Goal: Task Accomplishment & Management: Complete application form

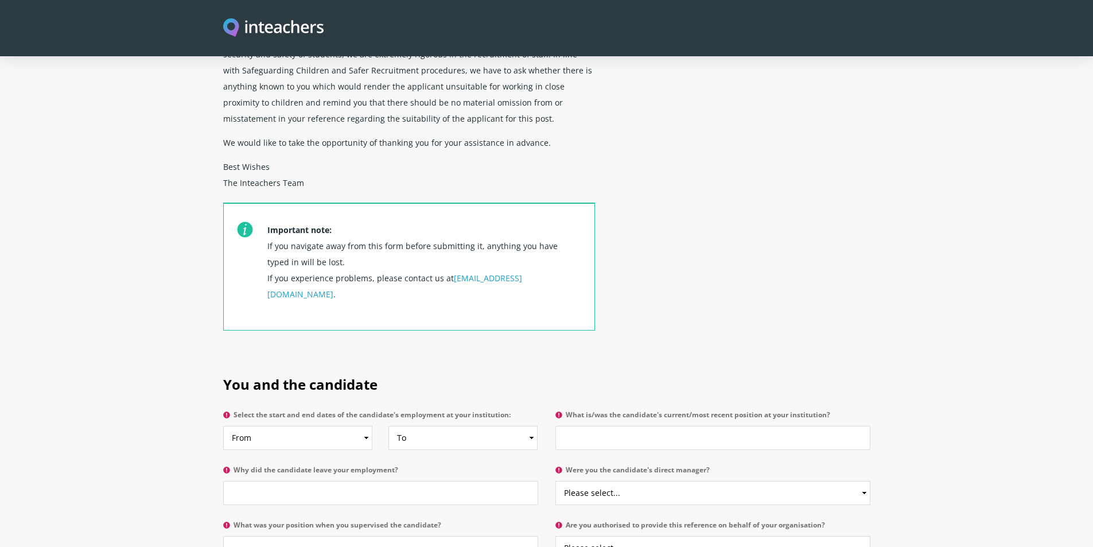
scroll to position [344, 0]
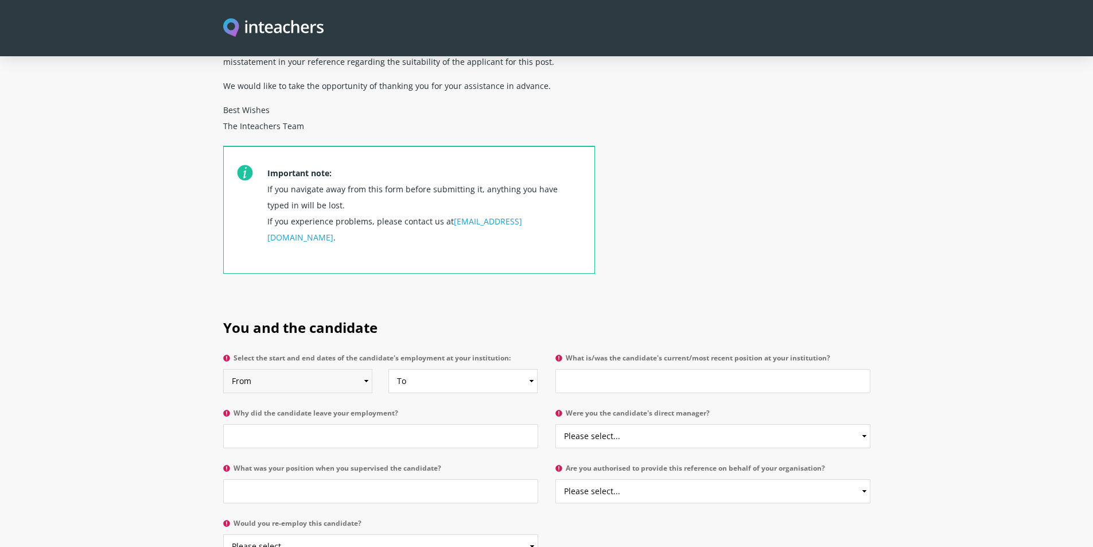
click at [288, 369] on select "From 2025 2024 2023 2022 2021 2020 2019 2018 2017 2016 2015 2014 2013 2012 2011…" at bounding box center [298, 381] width 150 height 24
select select "2021"
click at [223, 369] on select "From 2025 2024 2023 2022 2021 2020 2019 2018 2017 2016 2015 2014 2013 2012 2011…" at bounding box center [298, 381] width 150 height 24
click at [438, 369] on select "To Currently 2025 2024 2023 2022 2021 2020 2019 2018 2017 2016 2015 2014 2013 2…" at bounding box center [463, 381] width 150 height 24
select select "2023"
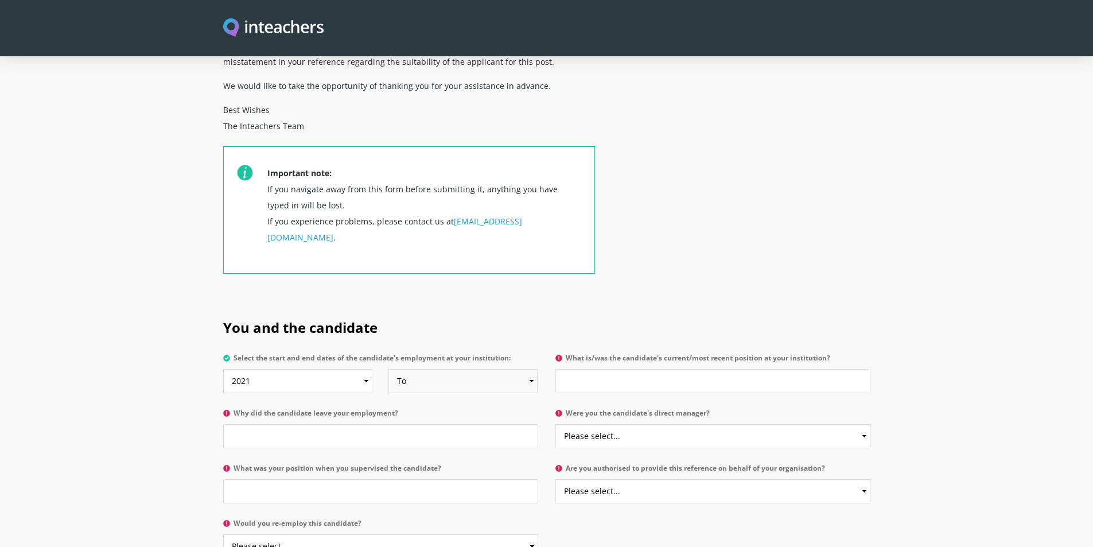
click at [388, 369] on select "To Currently 2025 2024 2023 2022 2021 2020 2019 2018 2017 2016 2015 2014 2013 2…" at bounding box center [463, 381] width 150 height 24
click at [738, 301] on h2 "You and the candidate" at bounding box center [546, 325] width 647 height 48
click at [710, 369] on input "What is/was the candidate's current/most recent position at your institution?" at bounding box center [712, 381] width 315 height 24
type input "Administration Assistant"
click at [769, 301] on h2 "You and the candidate" at bounding box center [546, 325] width 647 height 48
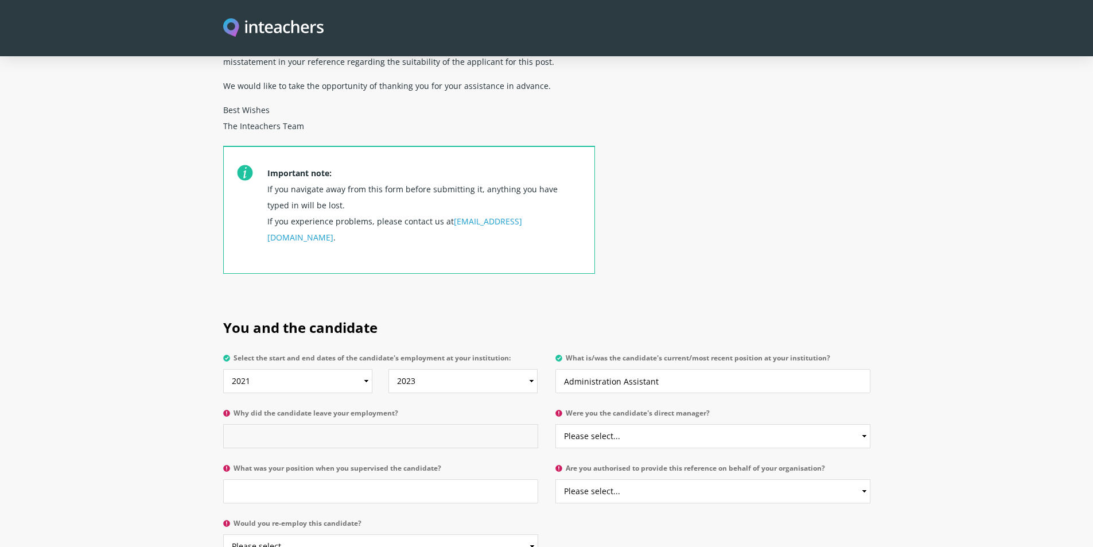
click at [319, 424] on input "Why did the candidate leave your employment?" at bounding box center [380, 436] width 315 height 24
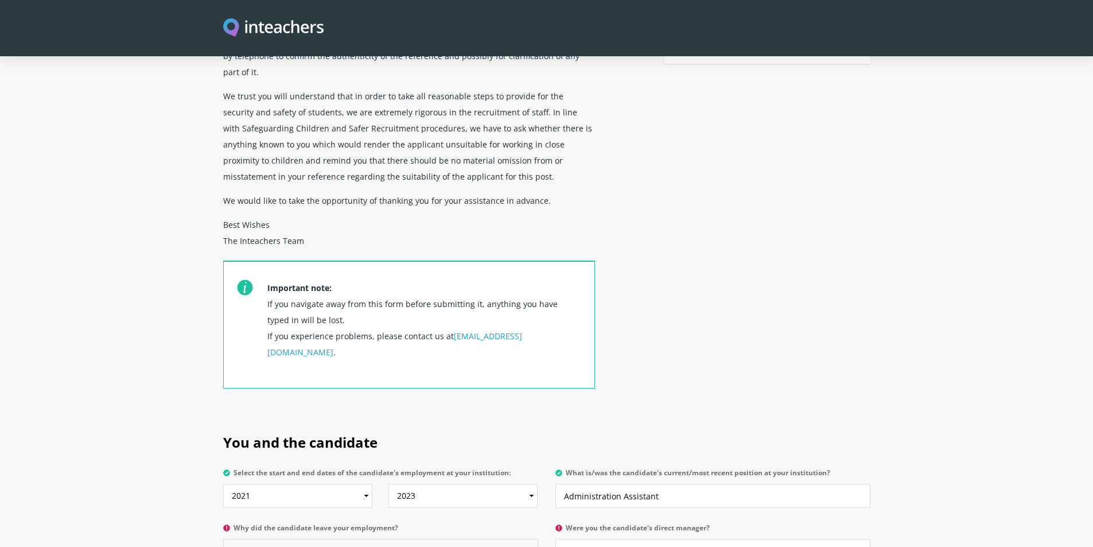
scroll to position [516, 0]
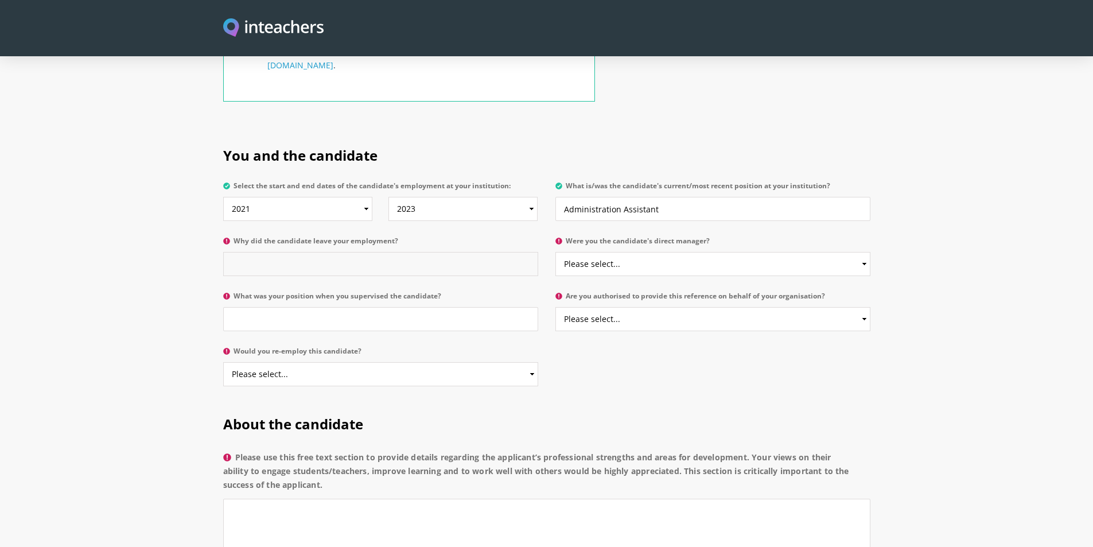
click at [407, 252] on input "Why did the candidate leave your employment?" at bounding box center [380, 264] width 315 height 24
type input "Sought new employment in new sector"
click at [669, 252] on select "Please select... Yes No" at bounding box center [712, 264] width 315 height 24
select select "Yes"
click at [555, 252] on select "Please select... Yes No" at bounding box center [712, 264] width 315 height 24
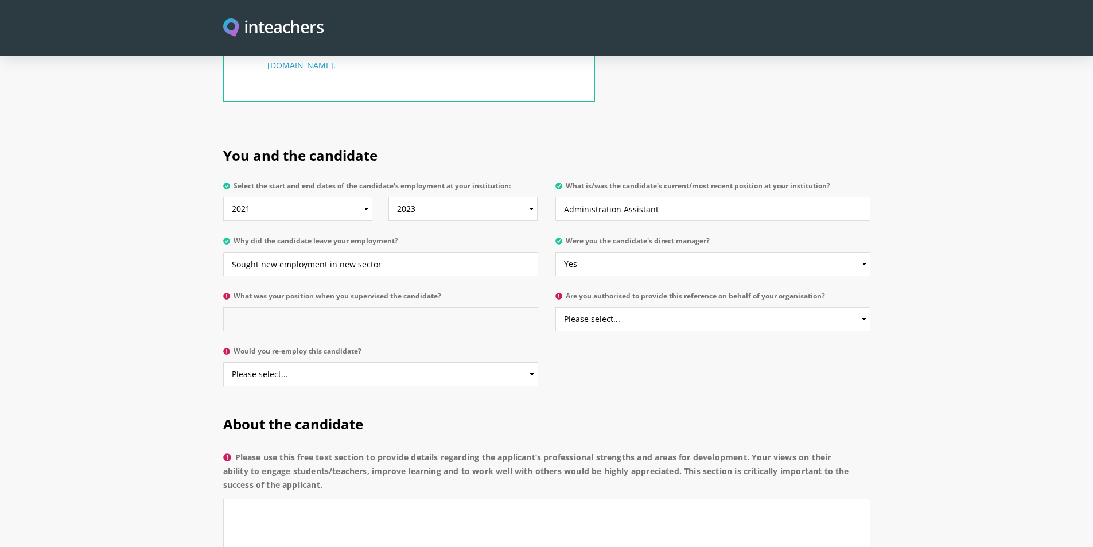
click at [450, 307] on input "What was your position when you supervised the candidate?" at bounding box center [380, 319] width 315 height 24
type input "Office Manager"
click at [610, 307] on select "Please select... Yes No" at bounding box center [712, 319] width 315 height 24
select select "Yes"
click at [555, 307] on select "Please select... Yes No" at bounding box center [712, 319] width 315 height 24
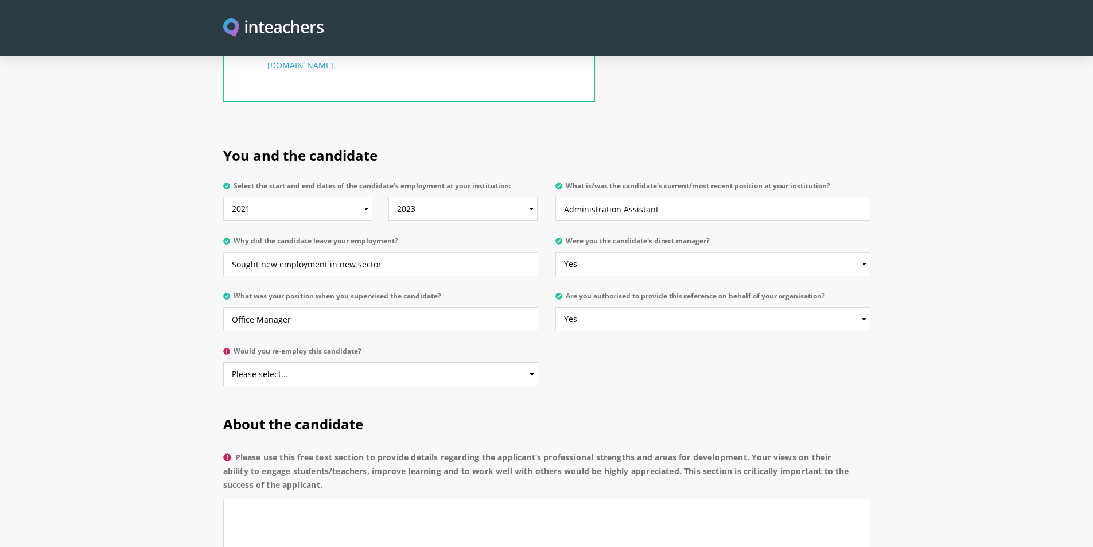
click at [588, 323] on div "You and the candidate Select the start and end dates of the candidate's employm…" at bounding box center [546, 263] width 661 height 268
click at [400, 362] on select "Please select... Yes No" at bounding box center [380, 374] width 315 height 24
select select "Yes"
click at [223, 362] on select "Please select... Yes No" at bounding box center [380, 374] width 315 height 24
click at [577, 398] on h2 "About the candidate" at bounding box center [546, 422] width 647 height 48
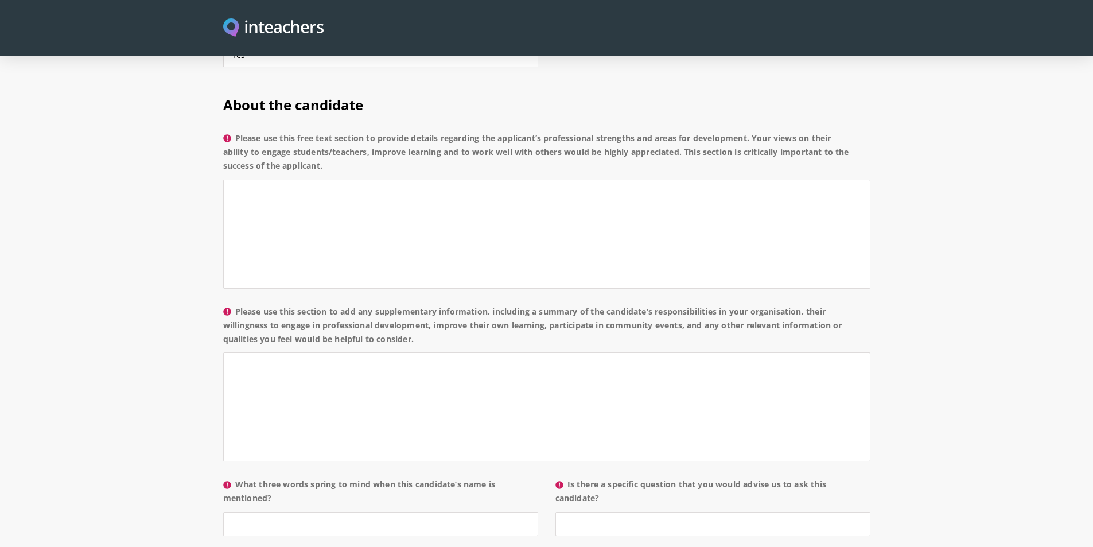
scroll to position [975, 0]
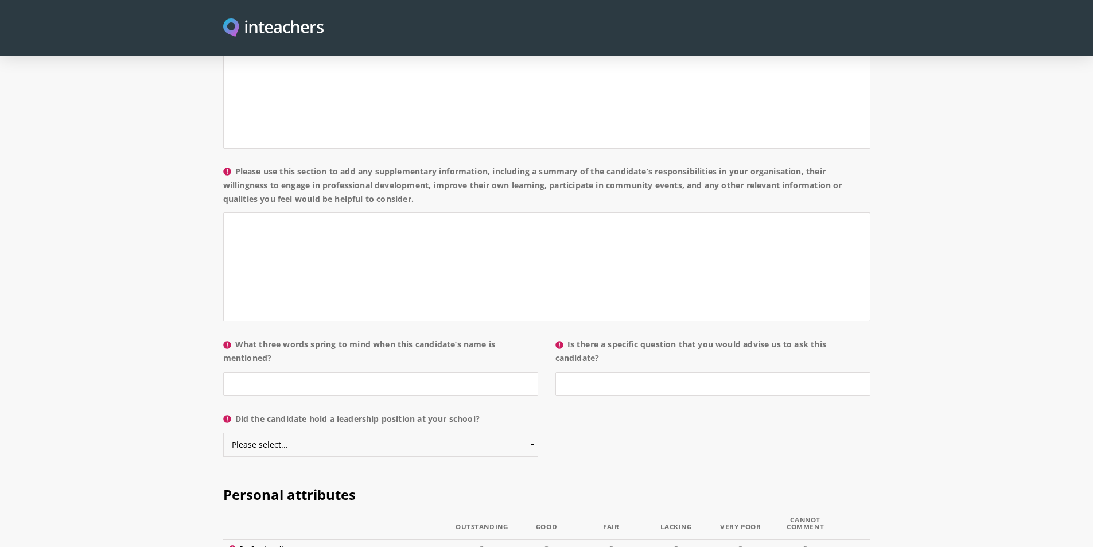
click at [423, 433] on select "Please select... Yes No" at bounding box center [380, 445] width 315 height 24
click at [429, 433] on select "Please select... Yes No" at bounding box center [380, 445] width 315 height 24
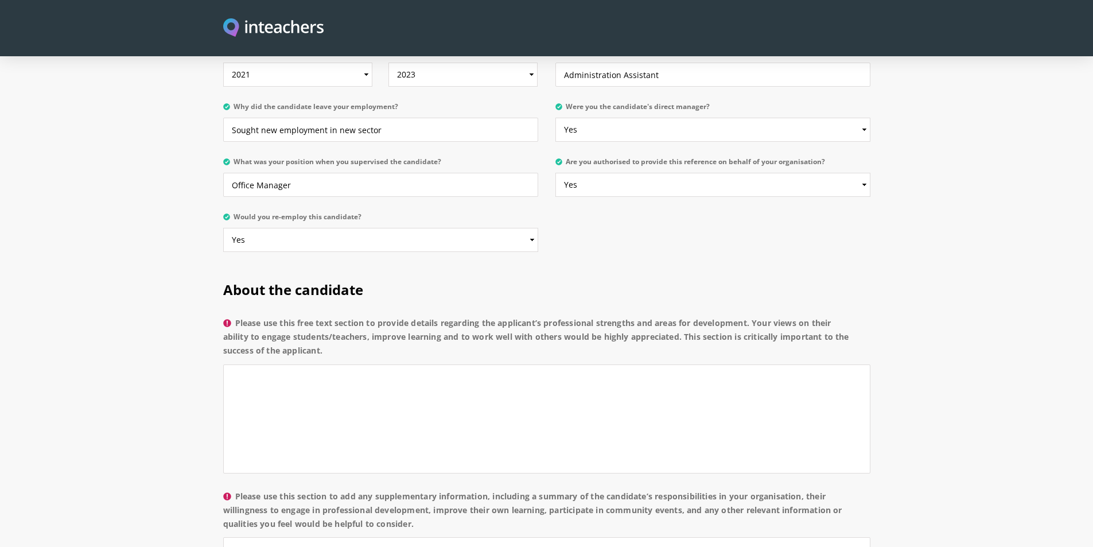
scroll to position [688, 0]
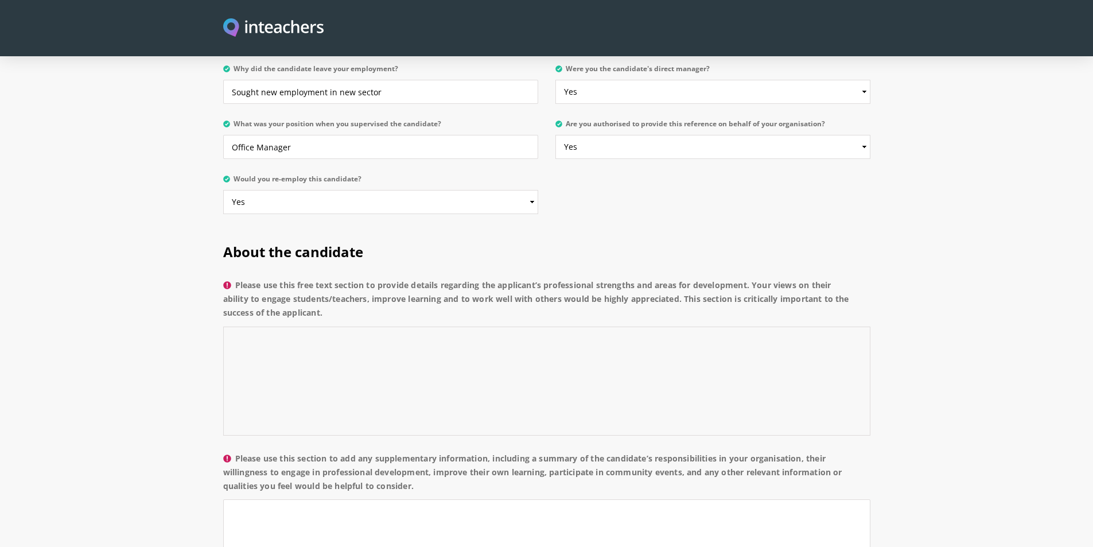
click at [404, 327] on textarea "Please use this free text section to provide details regarding the applicant’s …" at bounding box center [546, 380] width 647 height 109
click at [163, 282] on section "About the candidate Please use this free text section to provide details regard…" at bounding box center [546, 489] width 1093 height 529
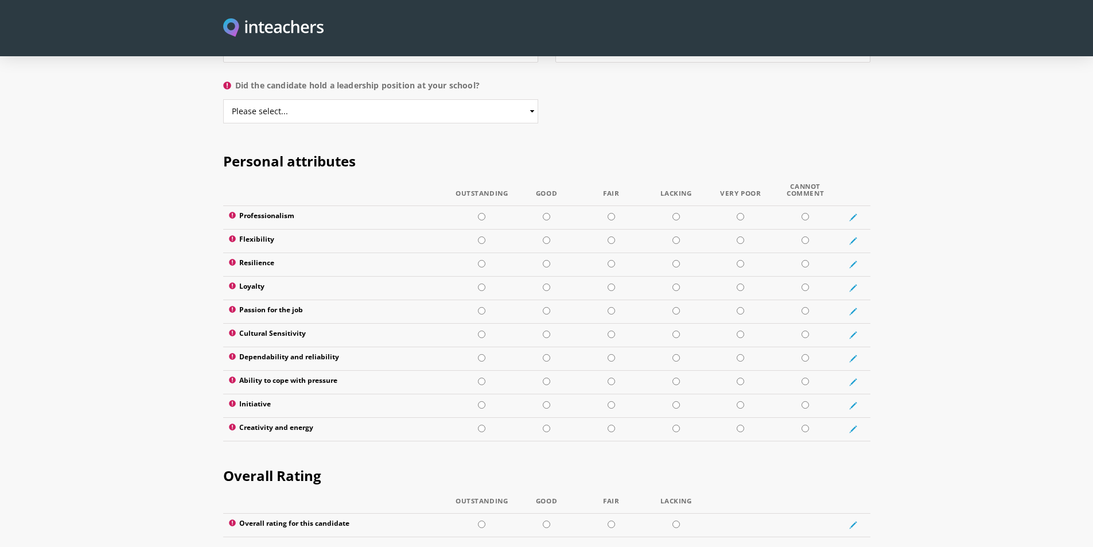
scroll to position [1319, 0]
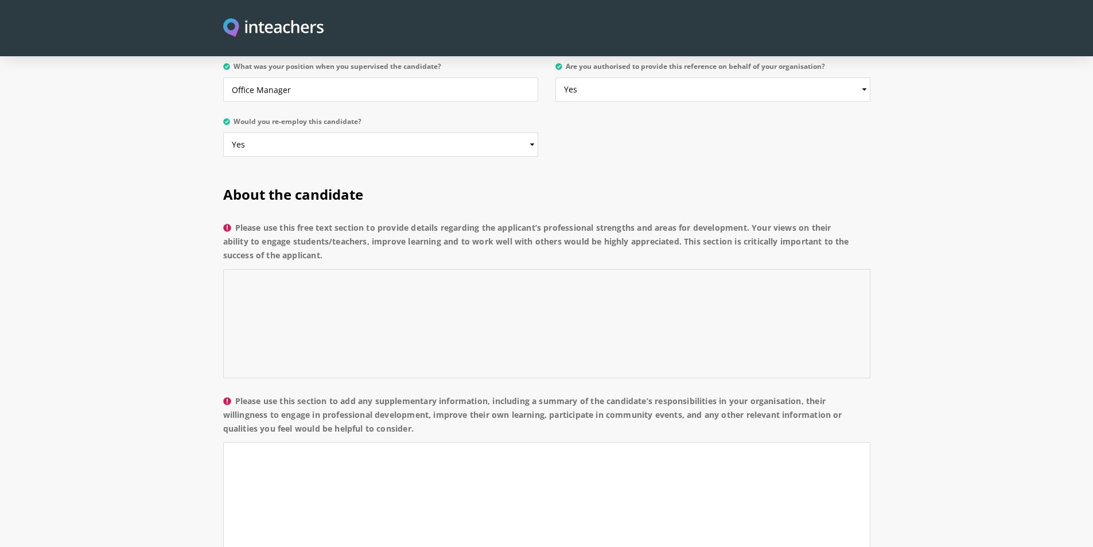
click at [296, 269] on textarea "Please use this free text section to provide details regarding the applicant’s …" at bounding box center [546, 323] width 647 height 109
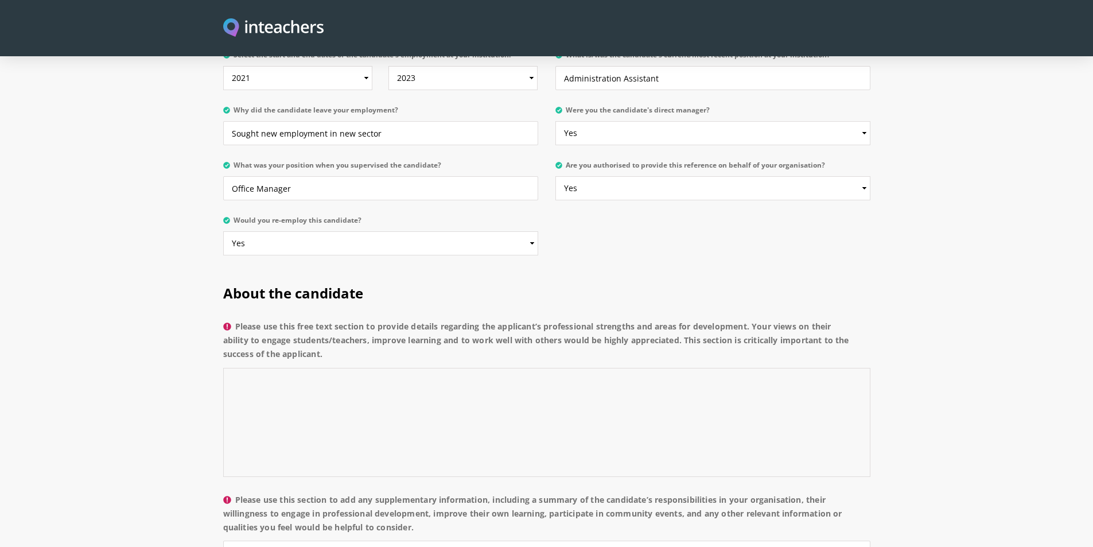
scroll to position [631, 0]
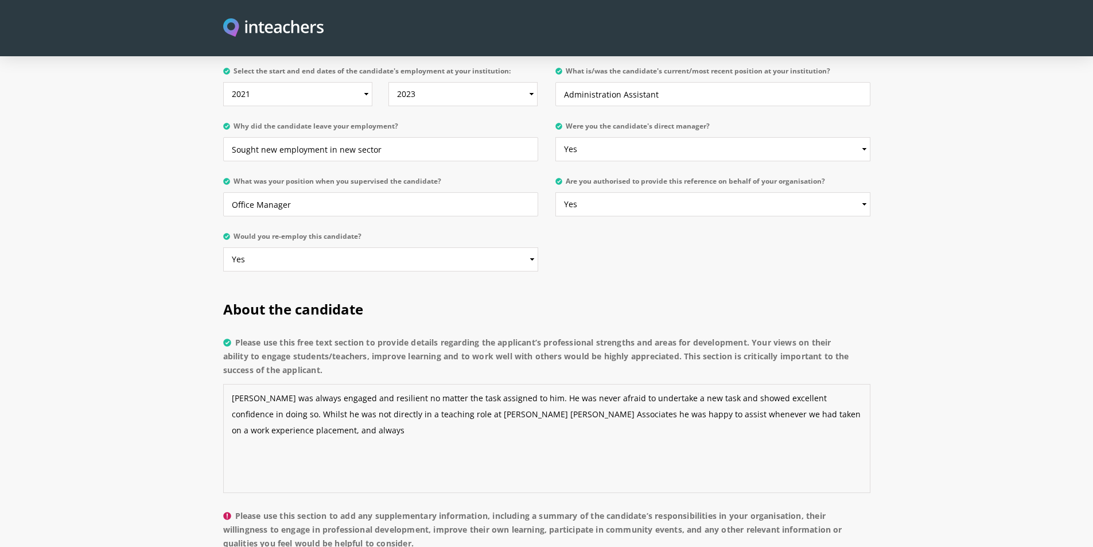
click at [596, 384] on textarea "[PERSON_NAME] was always engaged and resilient no matter the task assigned to h…" at bounding box center [546, 438] width 647 height 109
drag, startPoint x: 334, startPoint y: 396, endPoint x: 386, endPoint y: 398, distance: 52.2
click at [386, 398] on textarea "[PERSON_NAME] was always engaged and resilient no matter the task assigned to h…" at bounding box center [546, 438] width 647 height 109
click at [427, 398] on textarea "[PERSON_NAME] was always engaged and resilient no matter the task assigned to h…" at bounding box center [546, 438] width 647 height 109
click at [558, 406] on textarea "[PERSON_NAME] was always engaged and resilient no matter the task assigned to h…" at bounding box center [546, 438] width 647 height 109
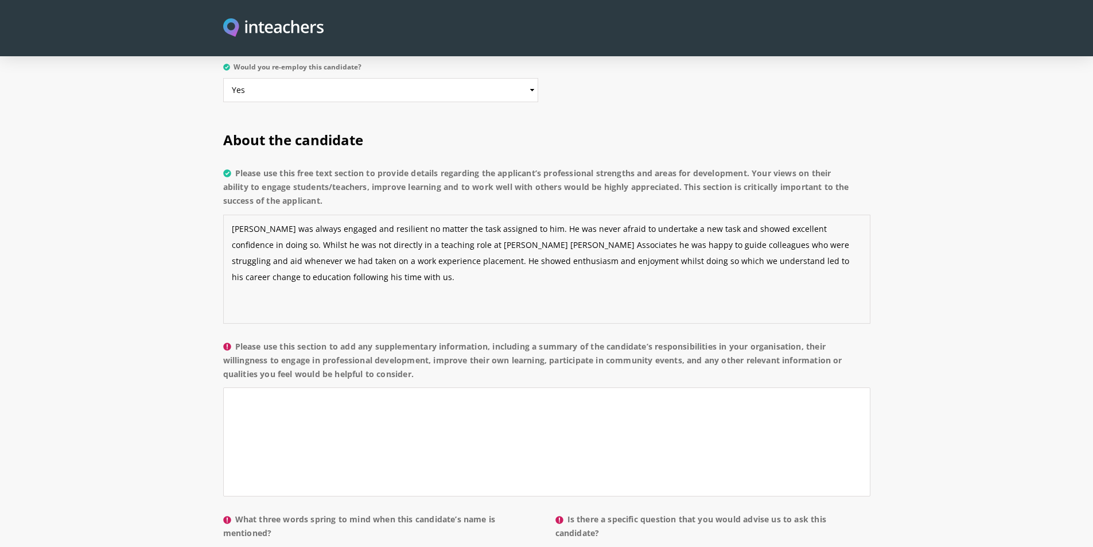
scroll to position [803, 0]
type textarea "[PERSON_NAME] was always engaged and resilient no matter the task assigned to h…"
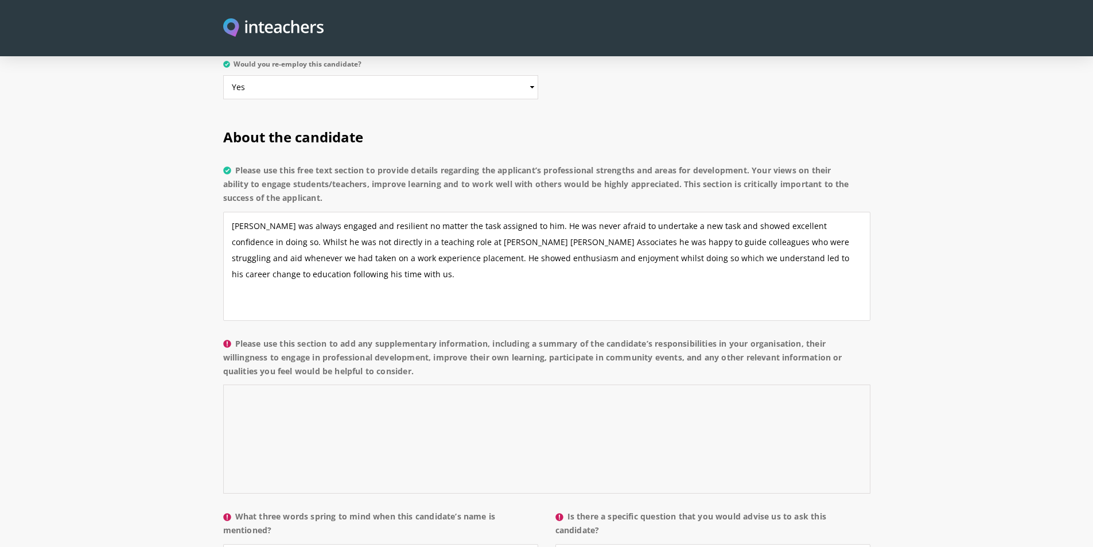
click at [320, 384] on textarea "Please use this section to add any supplementary information, including a summa…" at bounding box center [546, 438] width 647 height 109
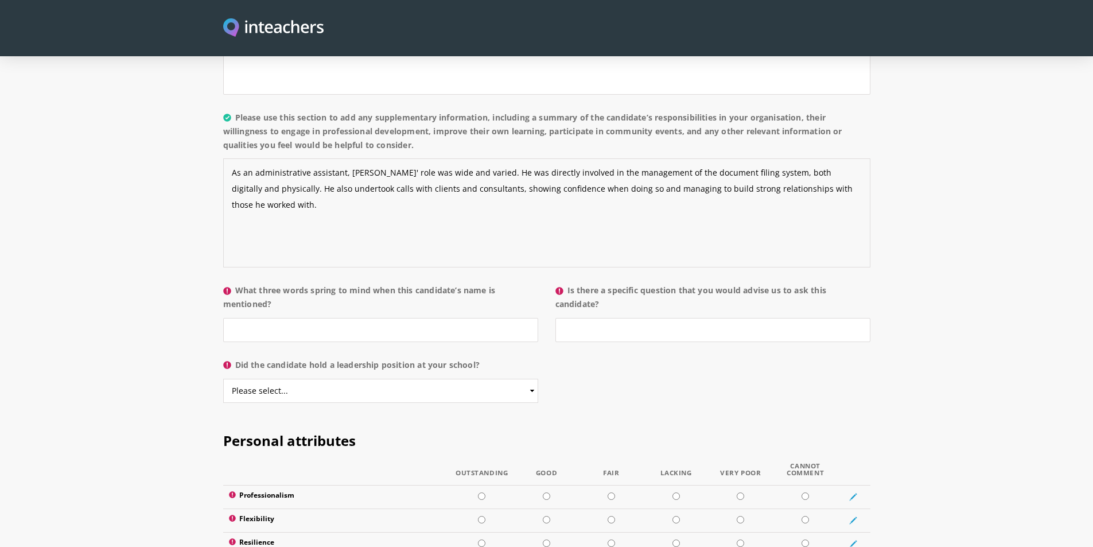
scroll to position [1033, 0]
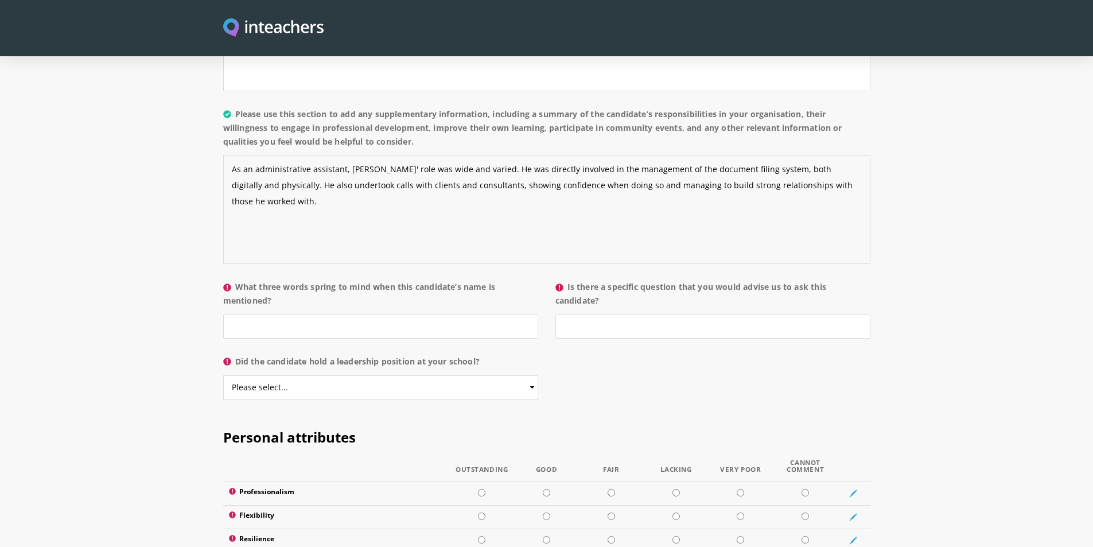
type textarea "As an administrative assistant, [PERSON_NAME]' role was wide and varied. He was…"
click at [290, 314] on input "What three words spring to mind when this candidate’s name is mentioned?" at bounding box center [380, 326] width 315 height 24
type input "Confident, Engaging and resilient"
click at [560, 314] on input "Is there a specific question that you would advise us to ask this candidate?" at bounding box center [712, 326] width 315 height 24
type input "No specific questions"
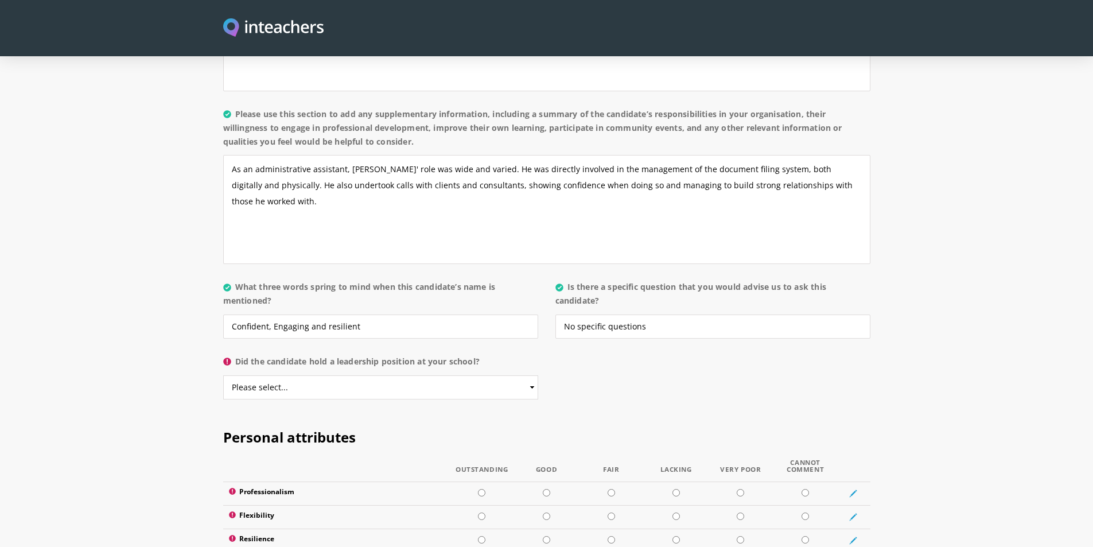
drag, startPoint x: 637, startPoint y: 329, endPoint x: 501, endPoint y: 356, distance: 138.7
click at [637, 328] on div "About the candidate Please use this free text section to provide details regard…" at bounding box center [546, 145] width 661 height 529
click at [500, 375] on select "Please select... Yes No" at bounding box center [380, 387] width 315 height 24
select select "No"
click at [223, 375] on select "Please select... Yes No" at bounding box center [380, 387] width 315 height 24
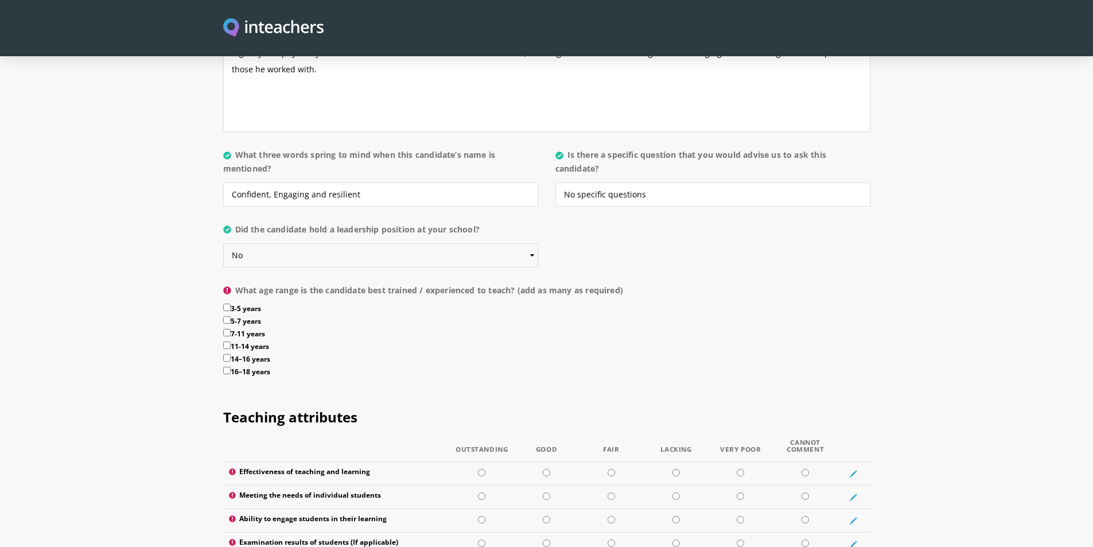
scroll to position [1205, 0]
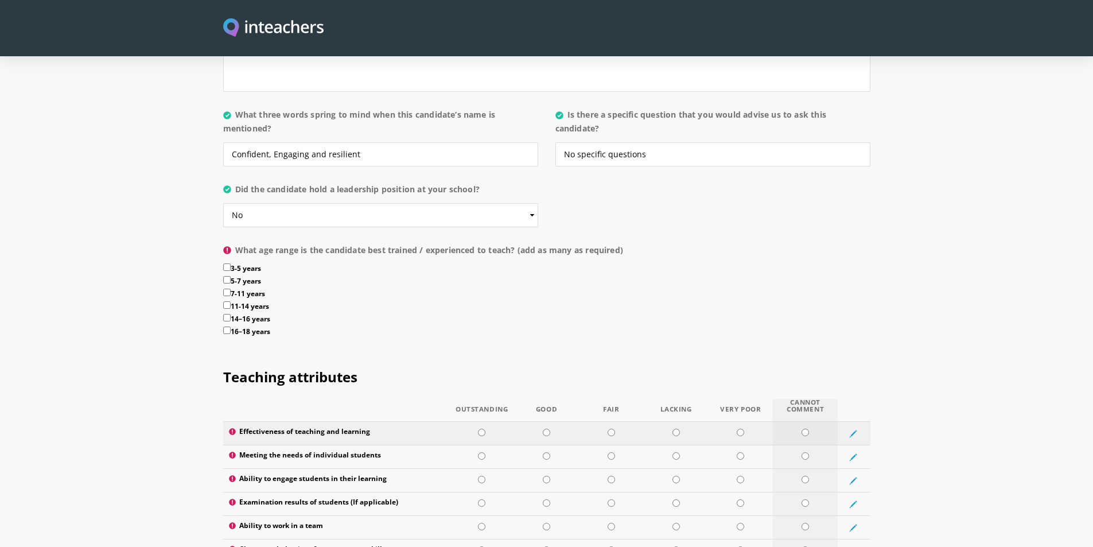
click at [808, 429] on input "radio" at bounding box center [804, 432] width 7 height 7
radio input "true"
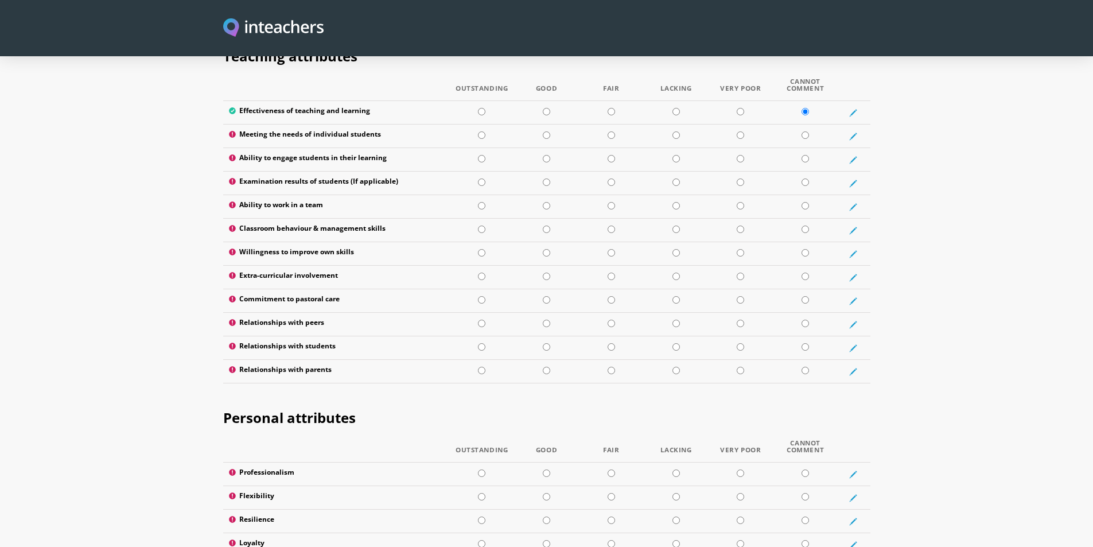
scroll to position [1491, 0]
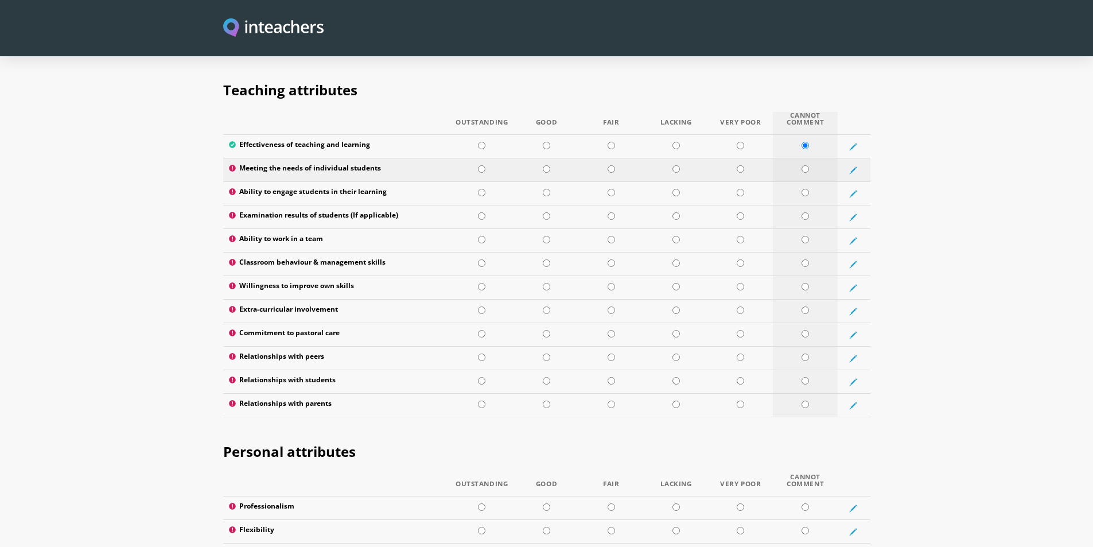
click at [805, 165] on input "radio" at bounding box center [804, 168] width 7 height 7
radio input "true"
click at [804, 182] on td at bounding box center [805, 194] width 65 height 24
radio input "true"
click at [809, 205] on td at bounding box center [805, 217] width 65 height 24
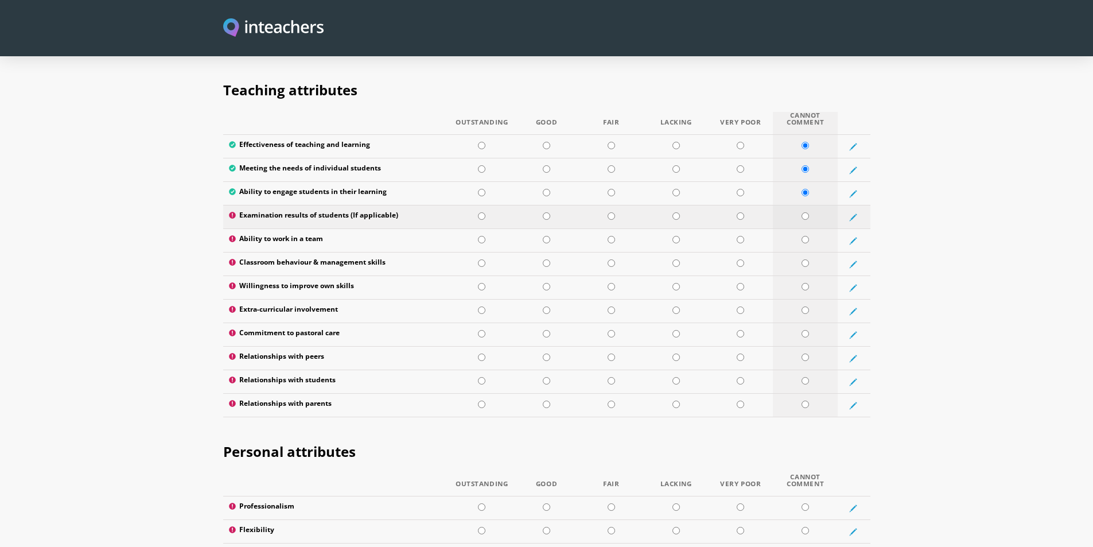
radio input "true"
click at [808, 229] on td at bounding box center [805, 241] width 65 height 24
radio input "true"
click at [808, 252] on td at bounding box center [805, 264] width 65 height 24
radio input "true"
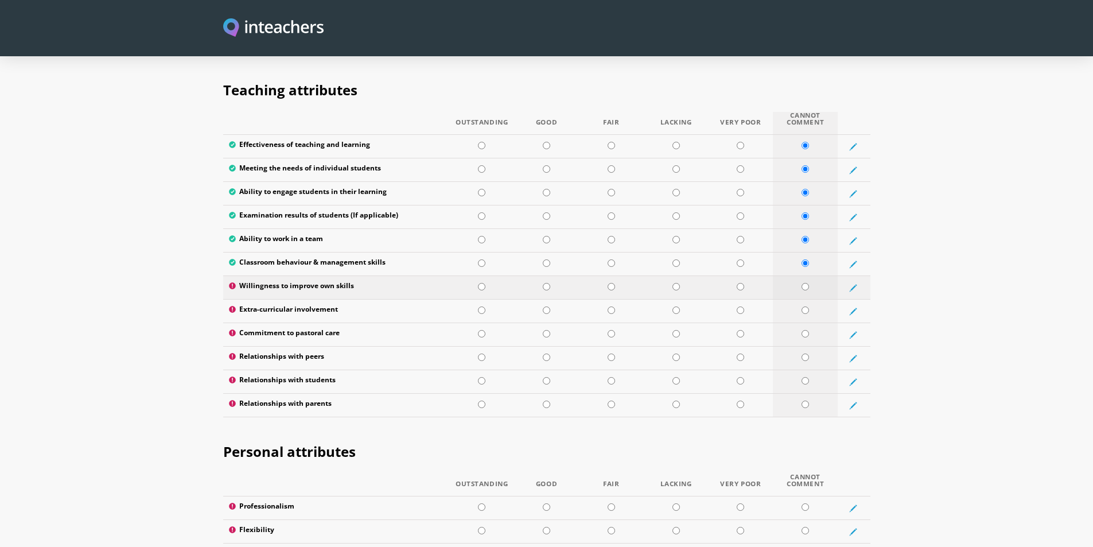
click at [808, 283] on input "radio" at bounding box center [804, 286] width 7 height 7
radio input "true"
click at [807, 306] on input "radio" at bounding box center [804, 309] width 7 height 7
radio input "true"
click at [808, 330] on input "radio" at bounding box center [804, 333] width 7 height 7
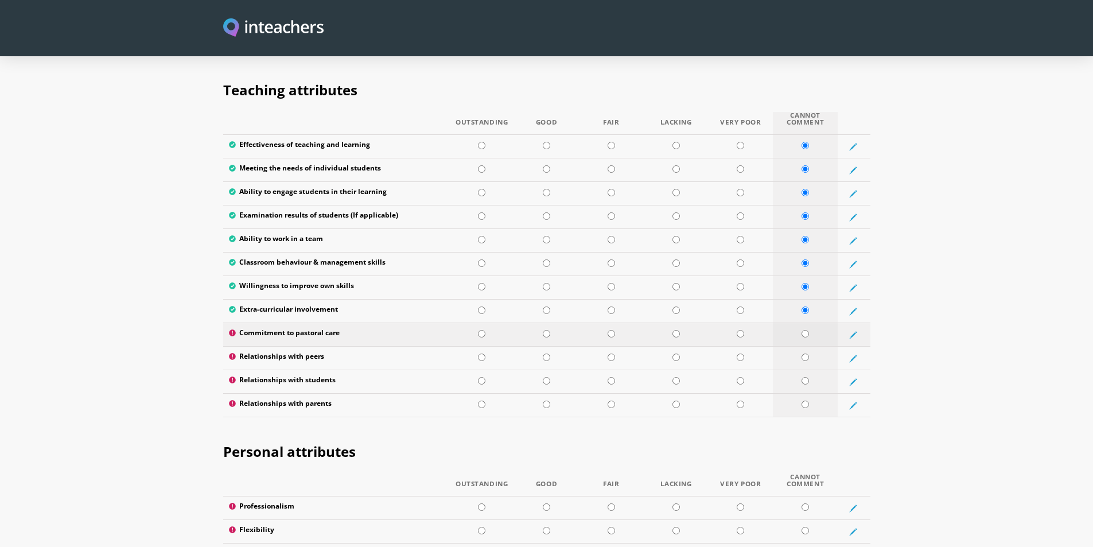
radio input "true"
click at [805, 353] on input "radio" at bounding box center [804, 356] width 7 height 7
radio input "true"
click at [807, 370] on td at bounding box center [805, 382] width 65 height 24
radio input "true"
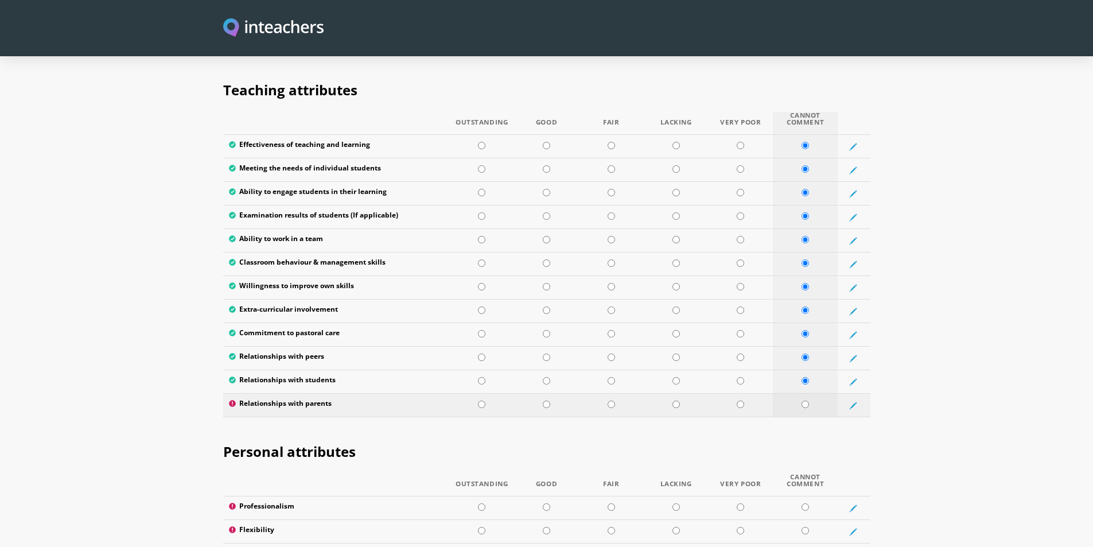
click at [812, 394] on td at bounding box center [805, 406] width 65 height 24
radio input "true"
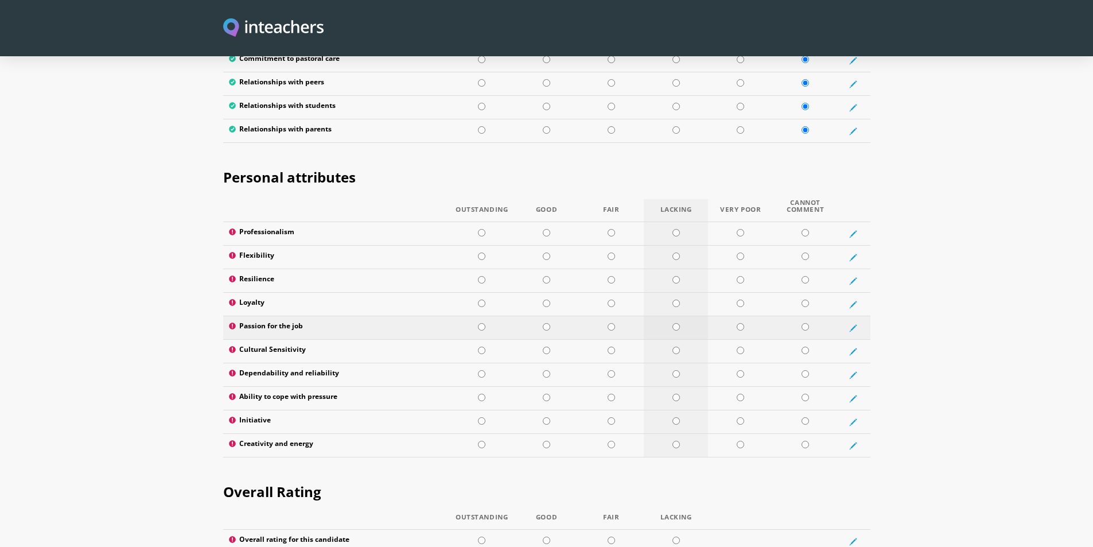
scroll to position [1778, 0]
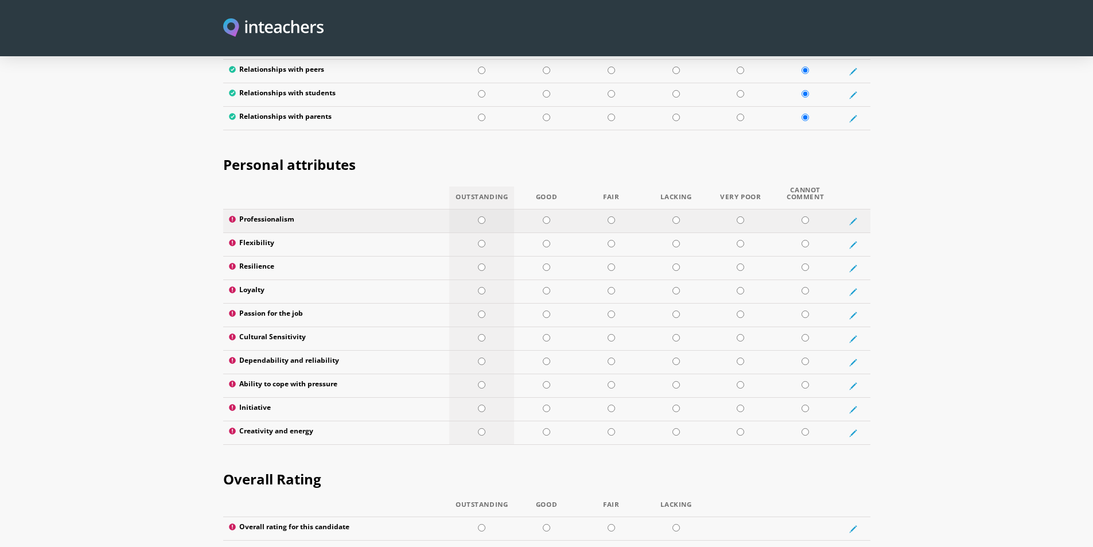
click at [482, 209] on td at bounding box center [481, 221] width 65 height 24
radio input "true"
click at [485, 240] on input "radio" at bounding box center [481, 243] width 7 height 7
radio input "true"
click at [480, 263] on input "radio" at bounding box center [481, 266] width 7 height 7
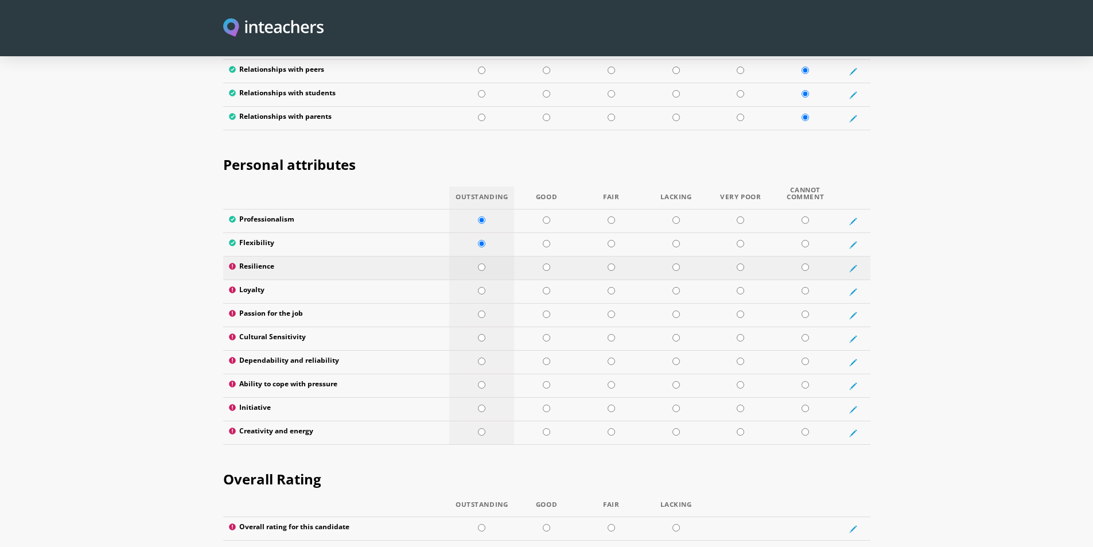
radio input "true"
click at [479, 287] on input "radio" at bounding box center [481, 290] width 7 height 7
radio input "true"
click at [477, 303] on td at bounding box center [481, 315] width 65 height 24
radio input "true"
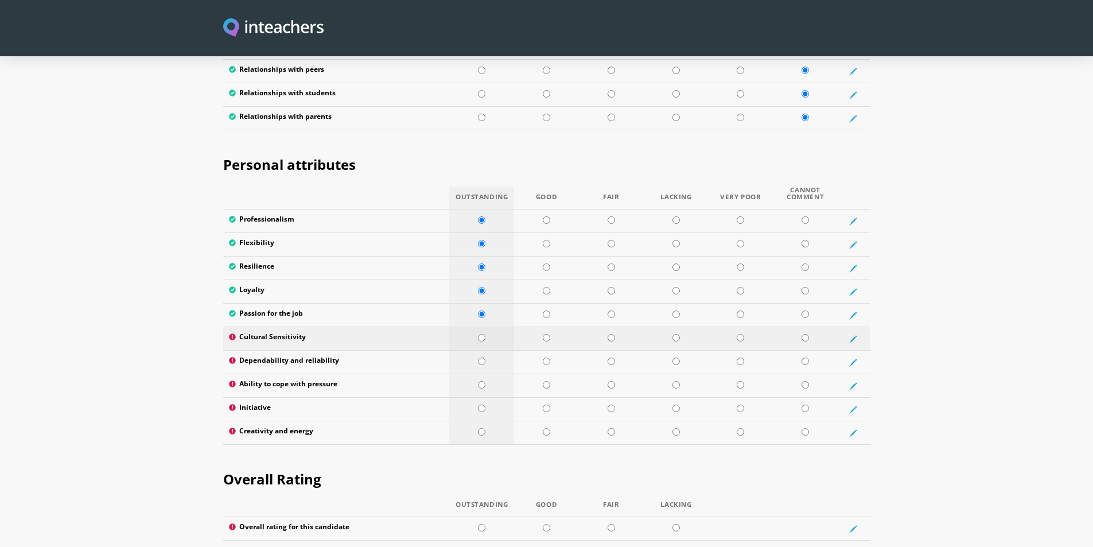
click at [484, 334] on input "radio" at bounding box center [481, 337] width 7 height 7
radio input "true"
click at [484, 357] on input "radio" at bounding box center [481, 360] width 7 height 7
radio input "true"
click at [485, 381] on input "radio" at bounding box center [481, 384] width 7 height 7
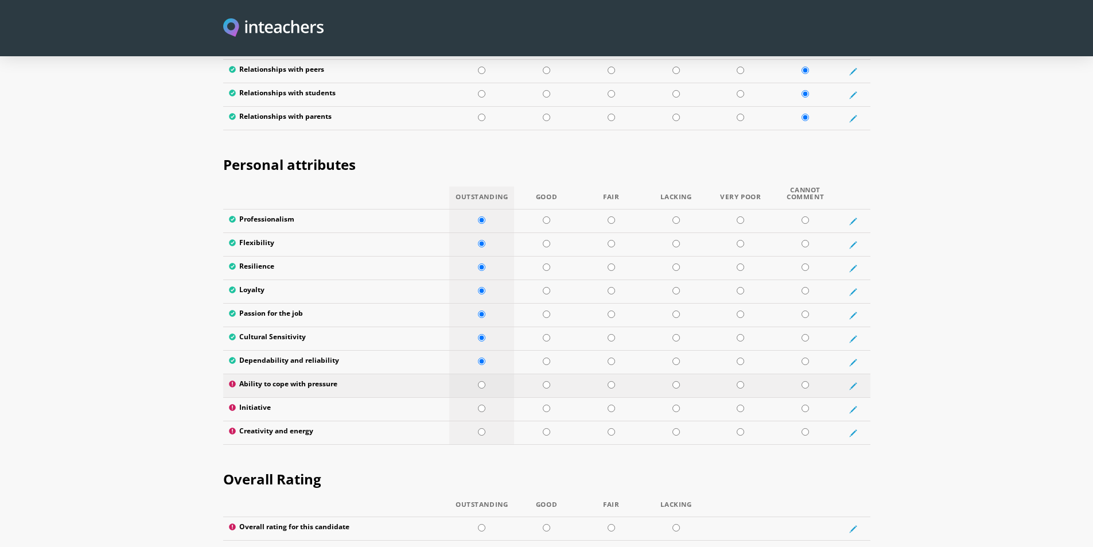
radio input "true"
click at [482, 398] on td at bounding box center [481, 410] width 65 height 24
radio input "true"
click at [481, 421] on td at bounding box center [481, 433] width 65 height 24
radio input "true"
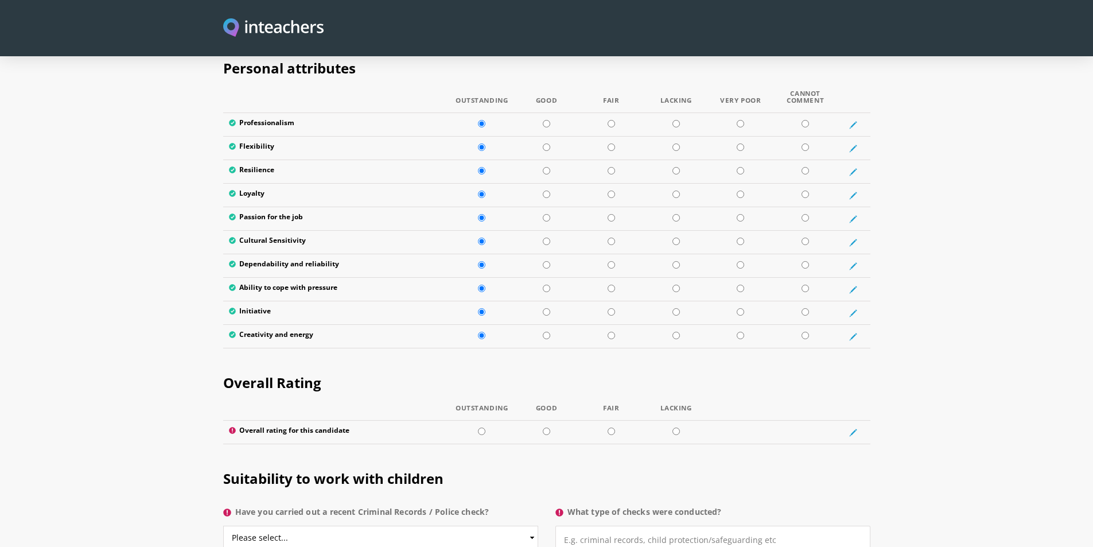
scroll to position [1893, 0]
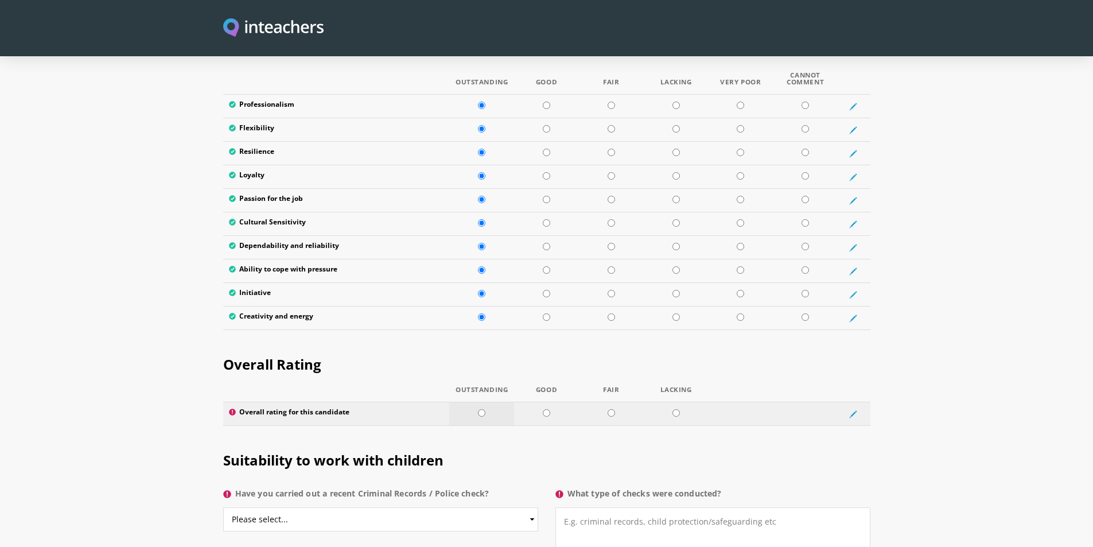
click at [478, 402] on td at bounding box center [481, 414] width 65 height 24
radio input "true"
click at [109, 338] on section "Overall Rating Outstanding Good Fair Lacking Overall rating for this candidate" at bounding box center [546, 386] width 1093 height 96
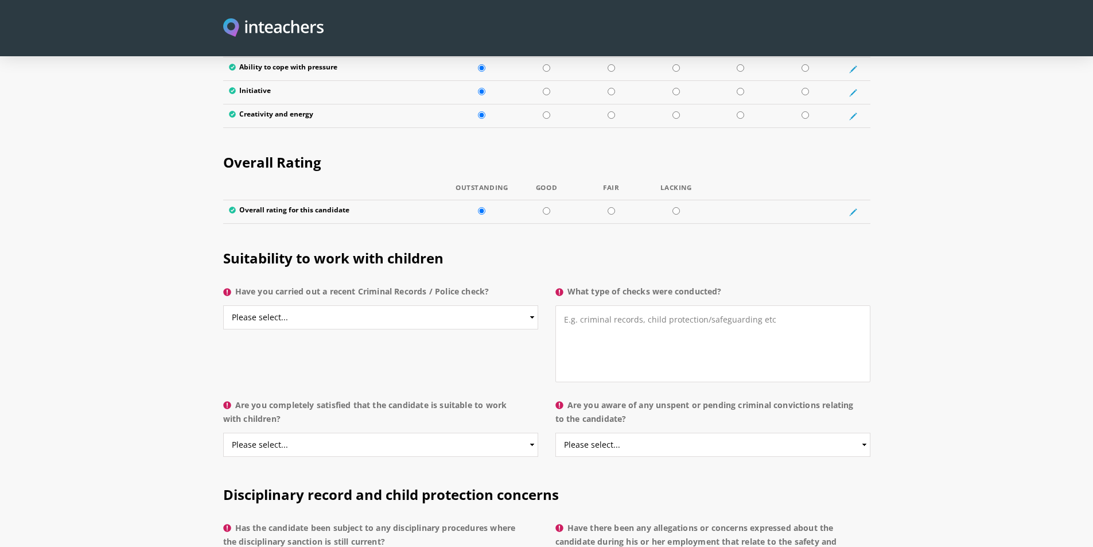
scroll to position [2122, 0]
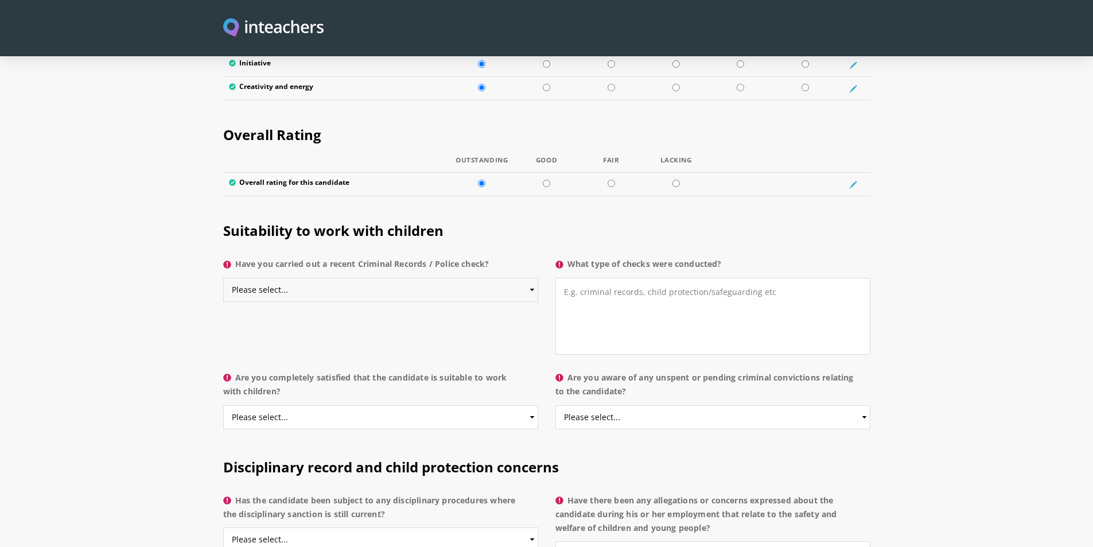
click at [314, 278] on select "Please select... Yes No Do not know" at bounding box center [380, 290] width 315 height 24
select select "No"
click at [223, 278] on select "Please select... Yes No Do not know" at bounding box center [380, 290] width 315 height 24
click at [302, 303] on div "Suitability to work with children Have you carried out a recent Criminal Record…" at bounding box center [546, 285] width 661 height 162
click at [577, 278] on textarea "What type of checks were conducted?" at bounding box center [712, 316] width 315 height 77
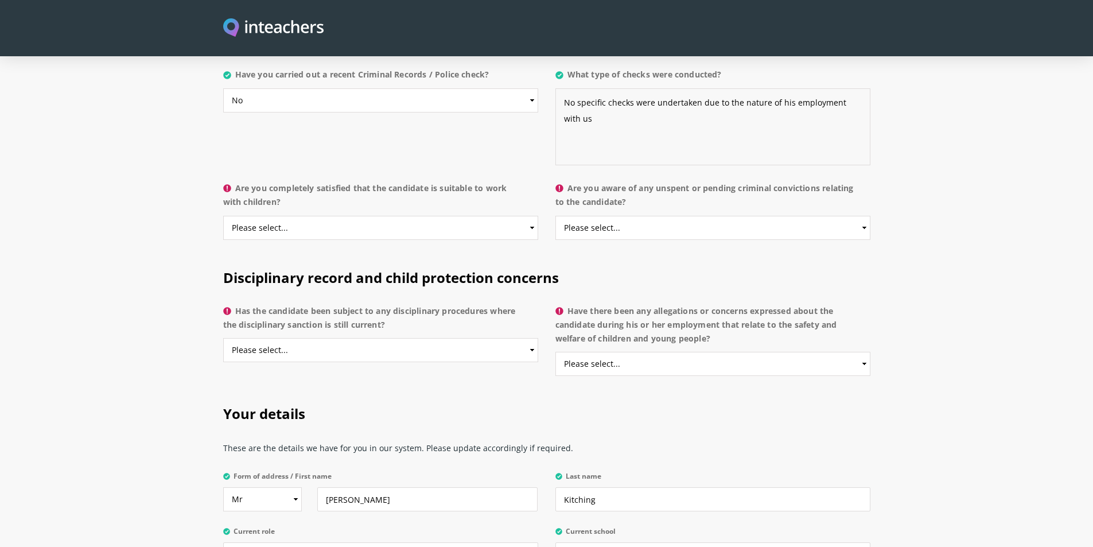
scroll to position [2295, 0]
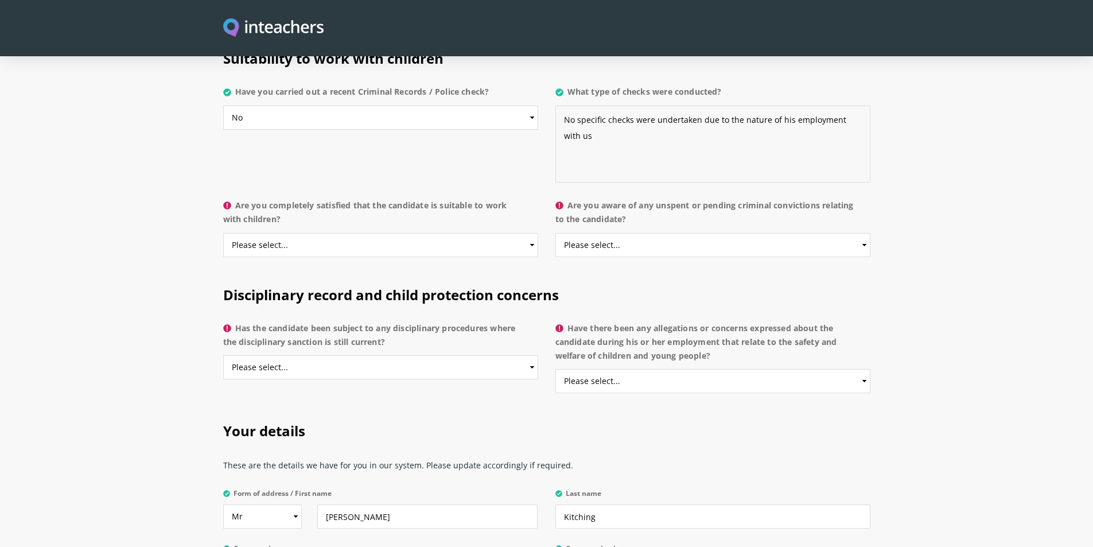
type textarea "No specific checks were undertaken due to the nature of his employment with us"
click at [434, 233] on select "Please select... Yes No Do not know" at bounding box center [380, 245] width 315 height 24
select select "Do not know"
click at [223, 233] on select "Please select... Yes No Do not know" at bounding box center [380, 245] width 315 height 24
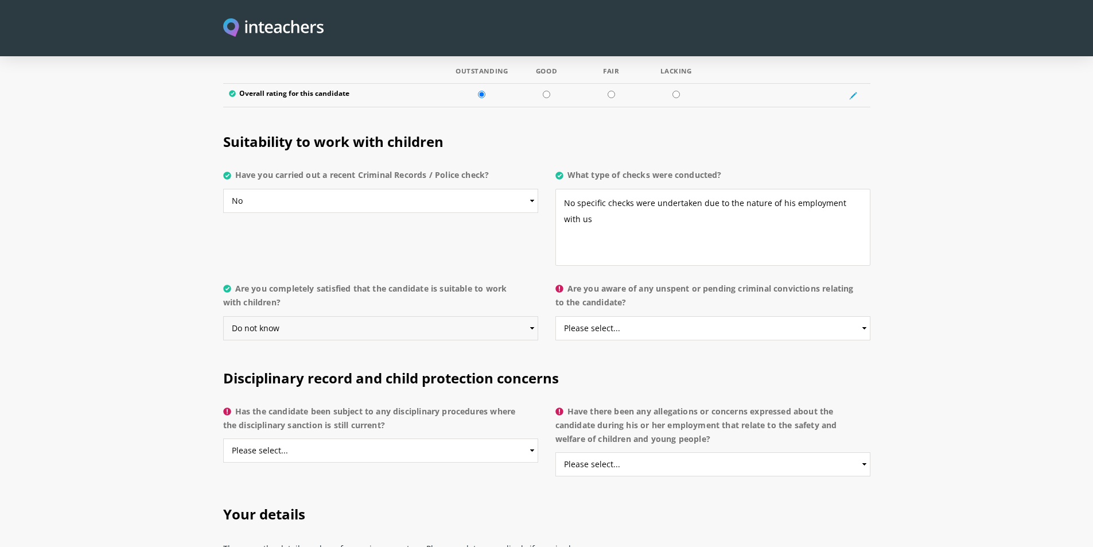
scroll to position [2180, 0]
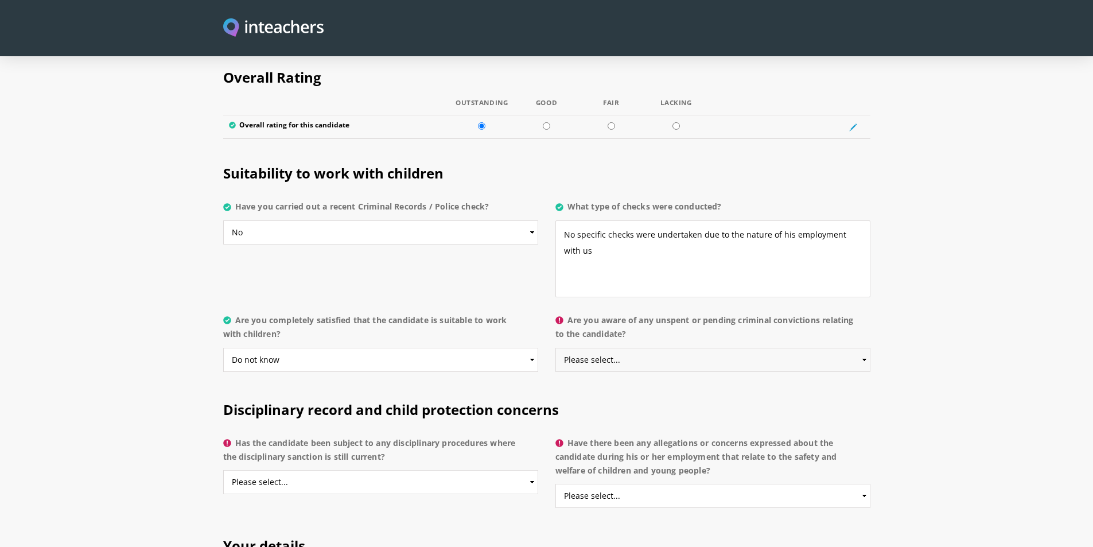
click at [814, 348] on select "Please select... Yes No Do not know" at bounding box center [712, 360] width 315 height 24
select select "No"
click at [555, 348] on select "Please select... Yes No Do not know" at bounding box center [712, 360] width 315 height 24
click at [582, 383] on h2 "Disciplinary record and child protection concerns" at bounding box center [546, 407] width 647 height 48
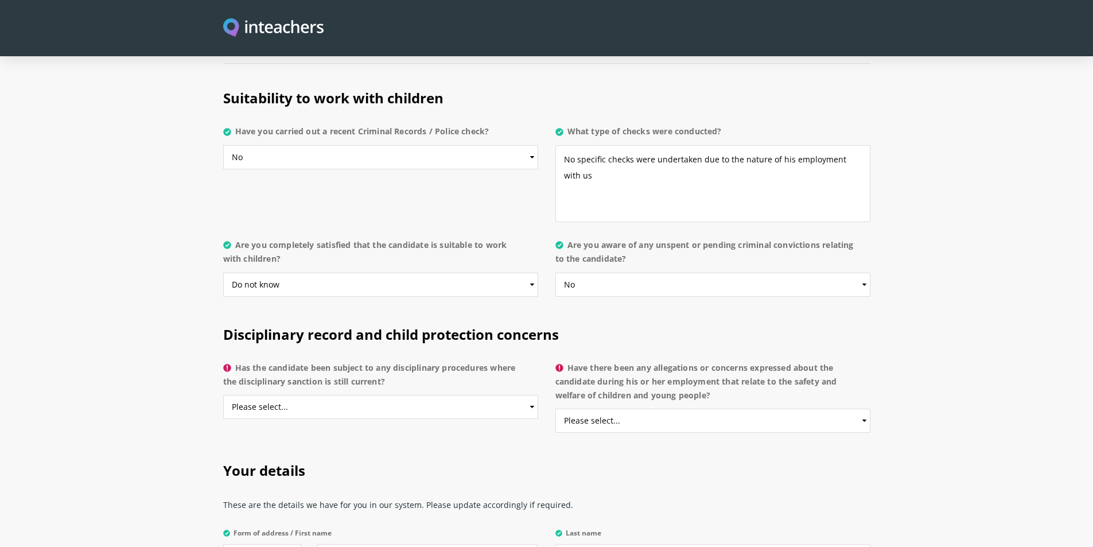
scroll to position [2352, 0]
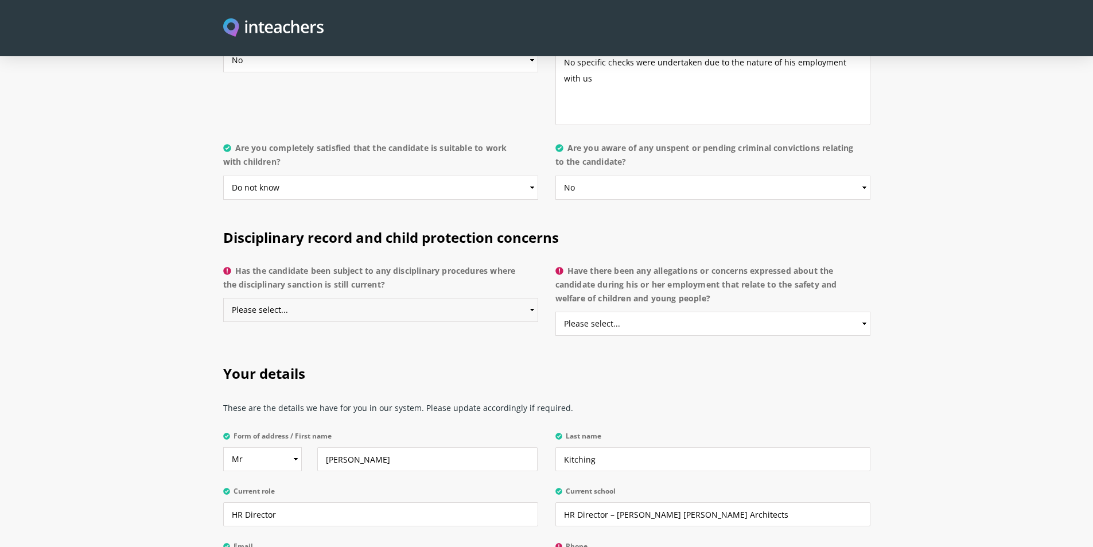
click at [414, 298] on select "Please select... Yes No Do not know" at bounding box center [380, 310] width 315 height 24
select select "No"
click at [223, 298] on select "Please select... Yes No Do not know" at bounding box center [380, 310] width 315 height 24
click at [766, 311] on select "Please select... Yes No Do not know" at bounding box center [712, 323] width 315 height 24
select select "No"
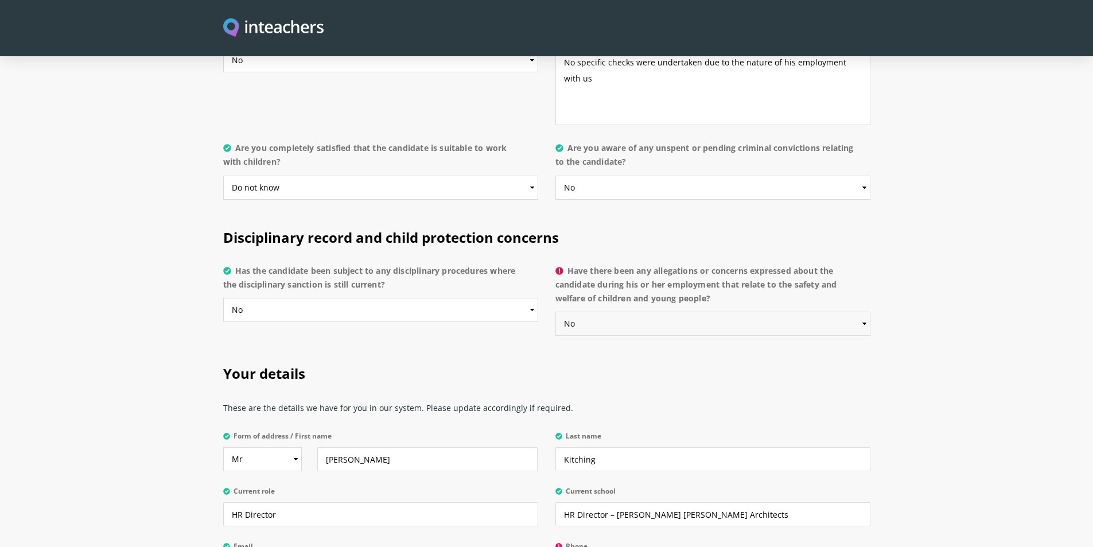
click at [555, 311] on select "Please select... Yes No Do not know" at bounding box center [712, 323] width 315 height 24
click at [626, 347] on h2 "Your details" at bounding box center [546, 371] width 647 height 48
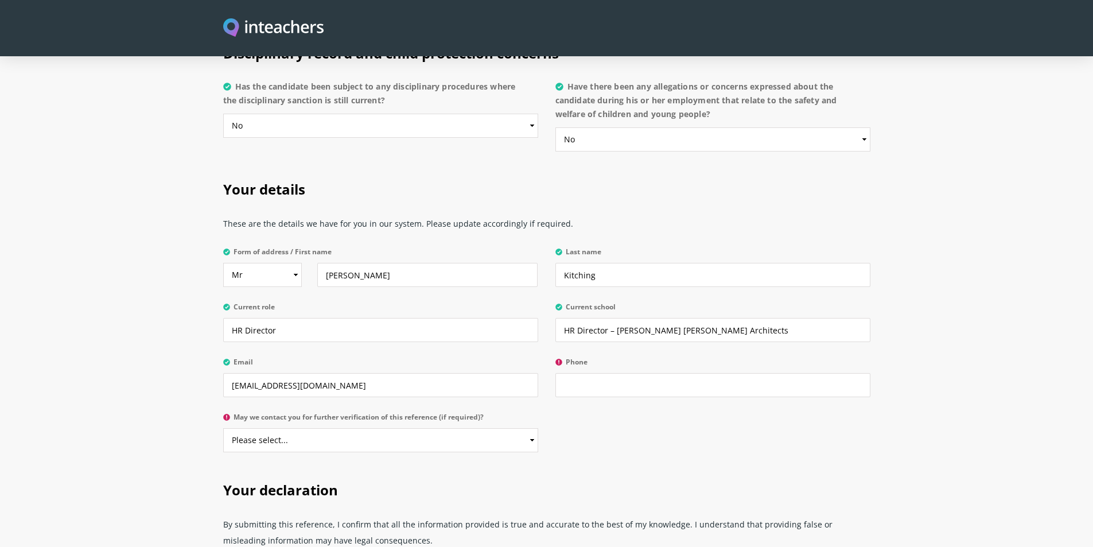
scroll to position [2581, 0]
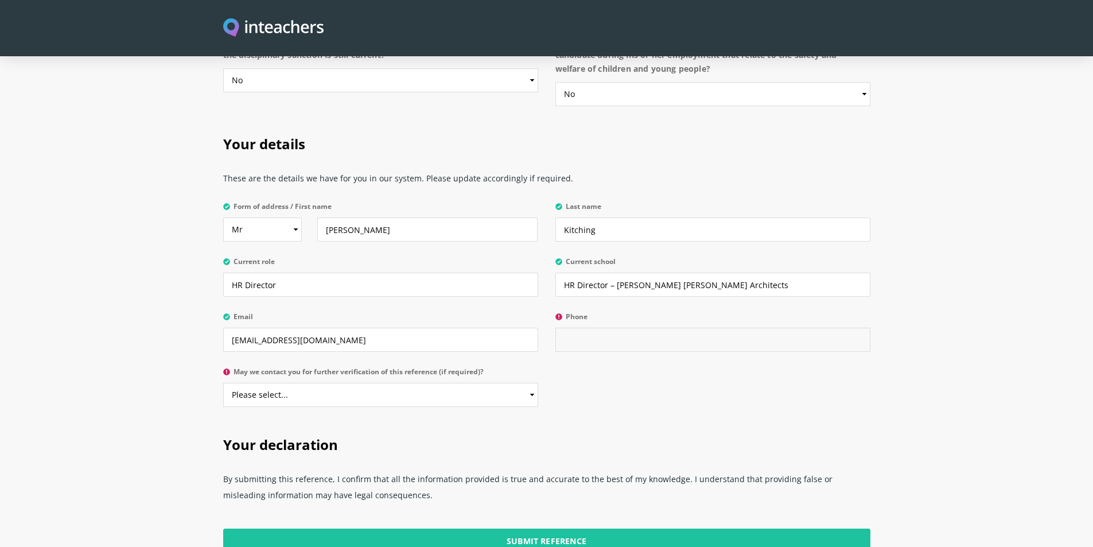
click at [583, 328] on input "Phone" at bounding box center [712, 340] width 315 height 24
type input "01386555166"
click at [975, 286] on section "Your details These are the details we have for you in our system. Please update…" at bounding box center [546, 268] width 1093 height 301
click at [361, 383] on select "Please select... Yes No" at bounding box center [380, 395] width 315 height 24
select select "Yes"
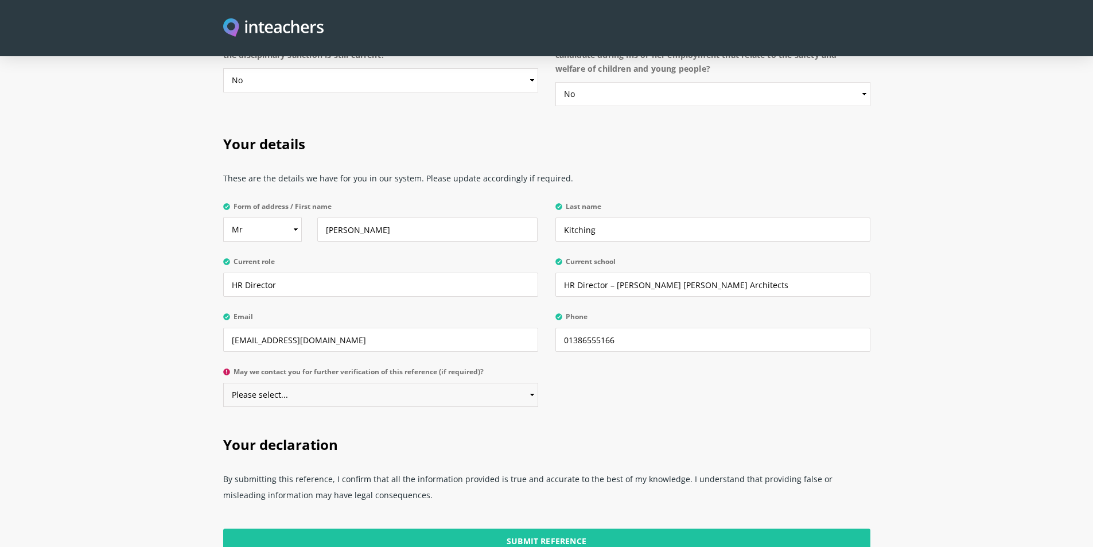
click at [223, 383] on select "Please select... Yes No" at bounding box center [380, 395] width 315 height 24
click at [584, 383] on div "Your details These are the details we have for you in our system. Please update…" at bounding box center [546, 268] width 661 height 301
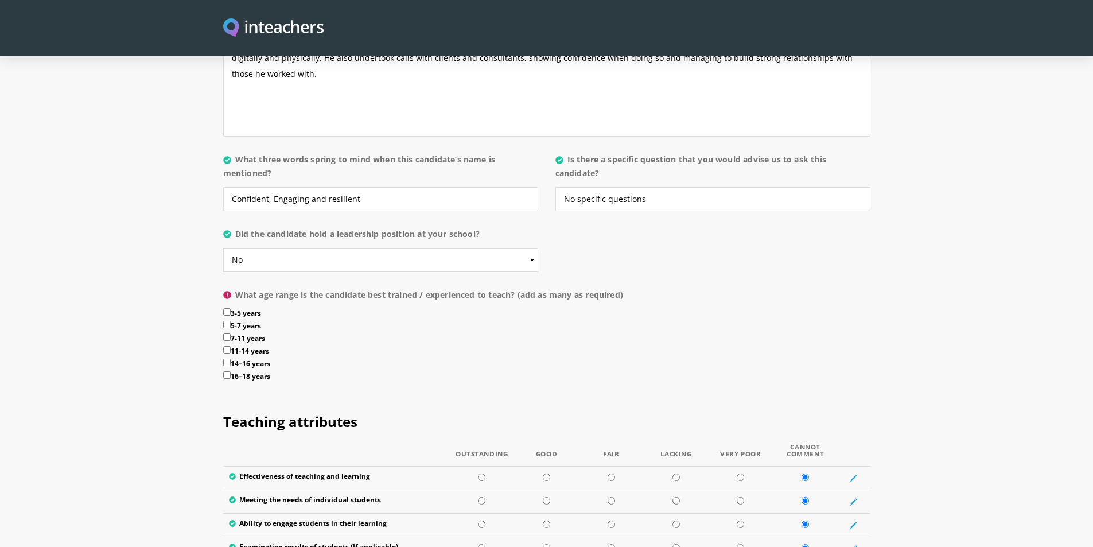
scroll to position [1147, 0]
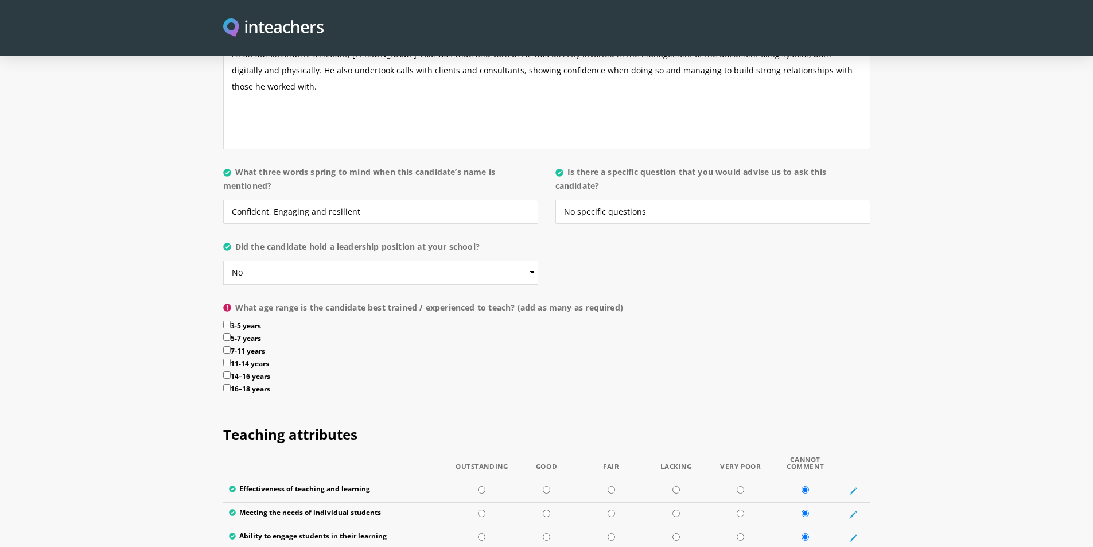
click at [232, 301] on label "What age range is the candidate best trained / experienced to teach? (add as ma…" at bounding box center [546, 311] width 647 height 21
click at [223, 303] on icon at bounding box center [227, 307] width 8 height 8
click at [227, 321] on input "3-5 years" at bounding box center [226, 324] width 7 height 7
checkbox input "true"
click at [231, 333] on label "5-7 years" at bounding box center [546, 339] width 647 height 13
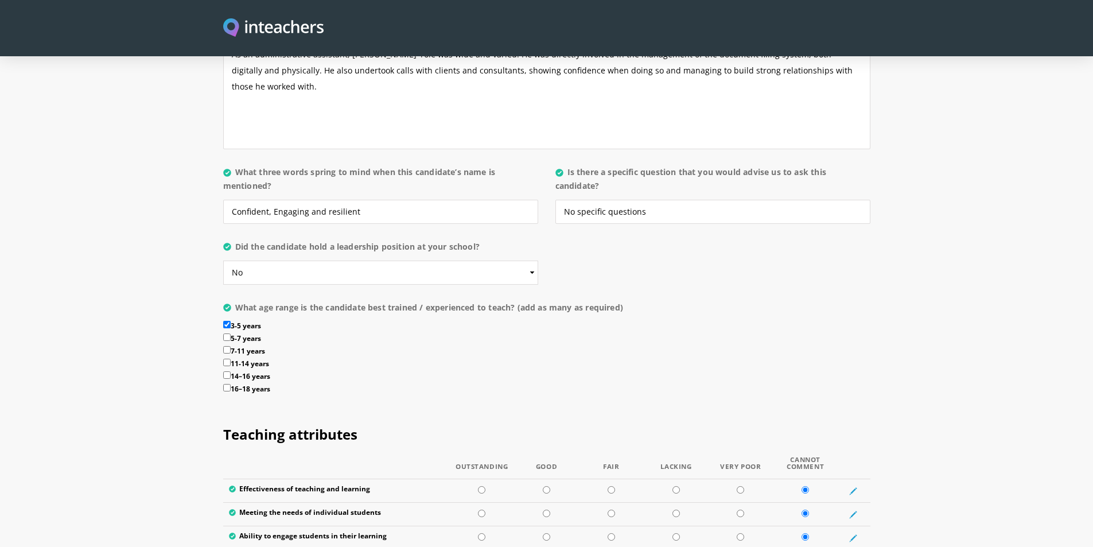
click at [231, 333] on input "5-7 years" at bounding box center [226, 336] width 7 height 7
checkbox input "true"
click at [228, 346] on label "7-11 years" at bounding box center [546, 352] width 647 height 13
click at [228, 346] on input "7-11 years" at bounding box center [226, 349] width 7 height 7
checkbox input "true"
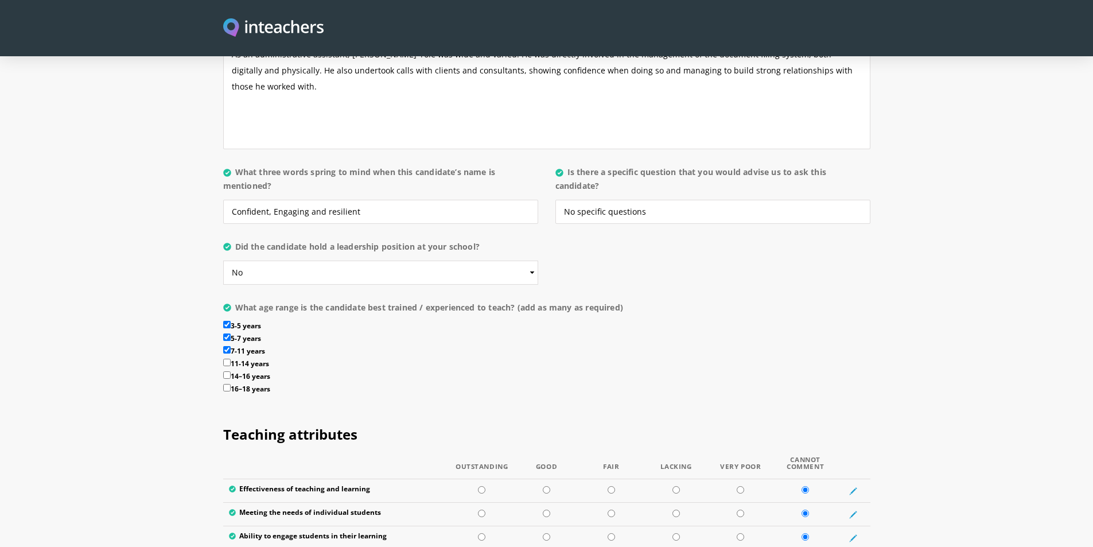
click at [228, 359] on input "11-14 years" at bounding box center [226, 362] width 7 height 7
checkbox input "true"
click at [224, 371] on input "14–16 years" at bounding box center [226, 374] width 7 height 7
checkbox input "true"
click at [229, 384] on input "16–18 years" at bounding box center [226, 387] width 7 height 7
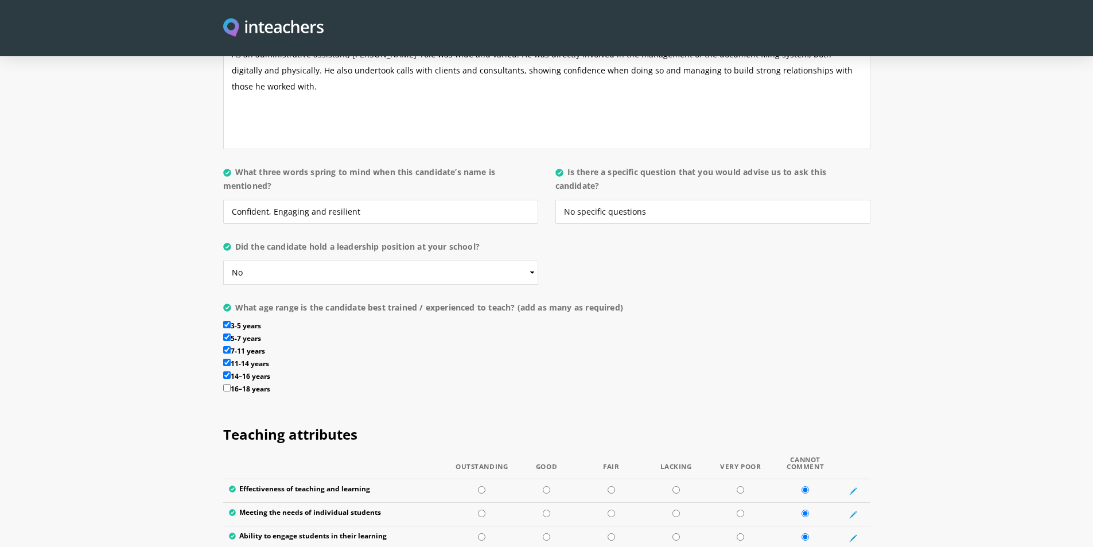
checkbox input "true"
click at [457, 371] on label "14–16 years" at bounding box center [546, 377] width 647 height 13
click at [231, 371] on input "14–16 years" at bounding box center [226, 374] width 7 height 7
click at [291, 371] on label "14–16 years" at bounding box center [546, 377] width 647 height 13
click at [231, 371] on input "14–16 years" at bounding box center [226, 374] width 7 height 7
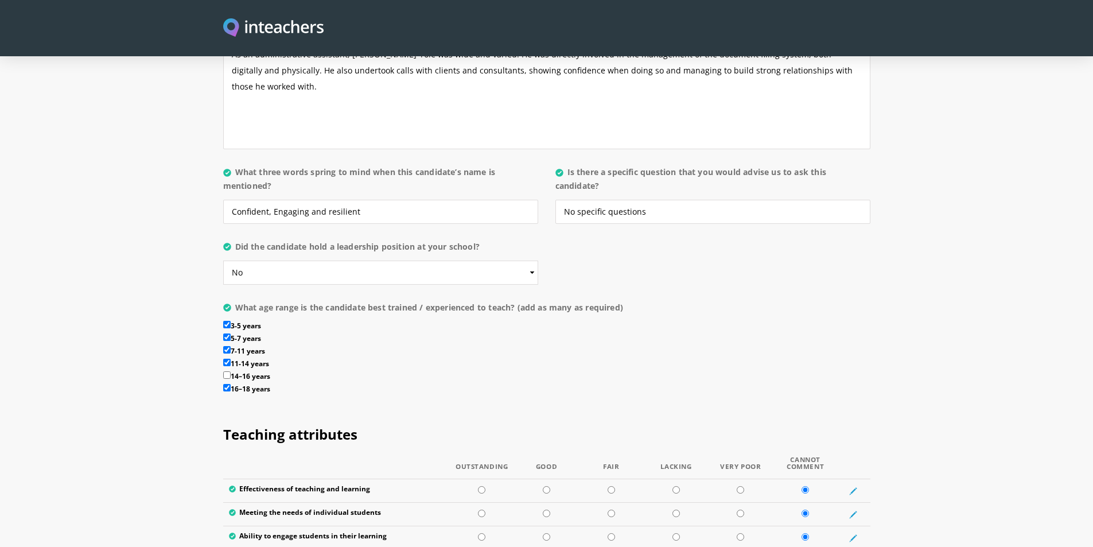
checkbox input "true"
click at [626, 296] on p "What age range is the candidate best trained / experienced to teach? (add as ma…" at bounding box center [546, 352] width 647 height 112
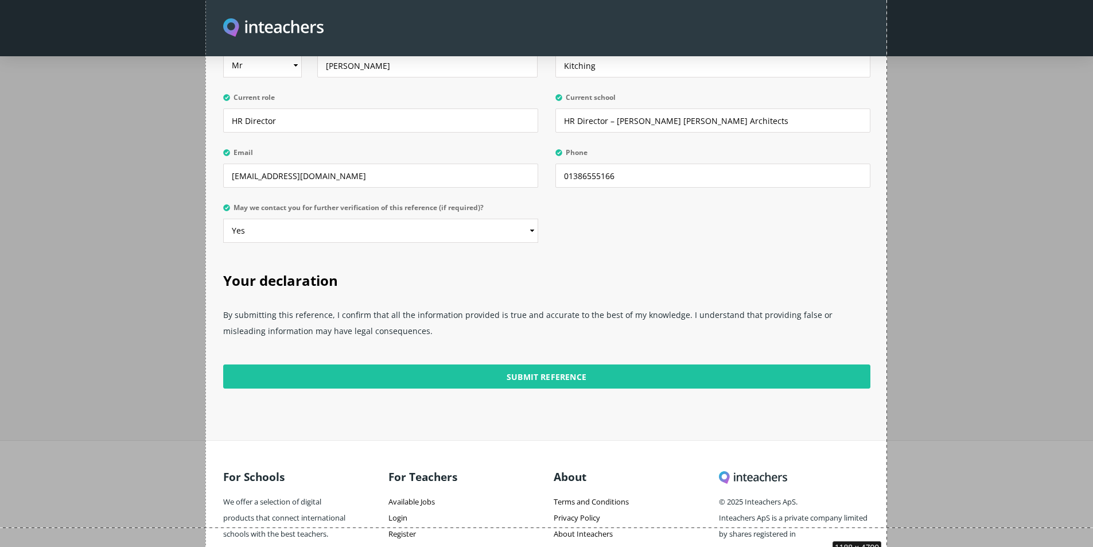
scroll to position [2777, 0]
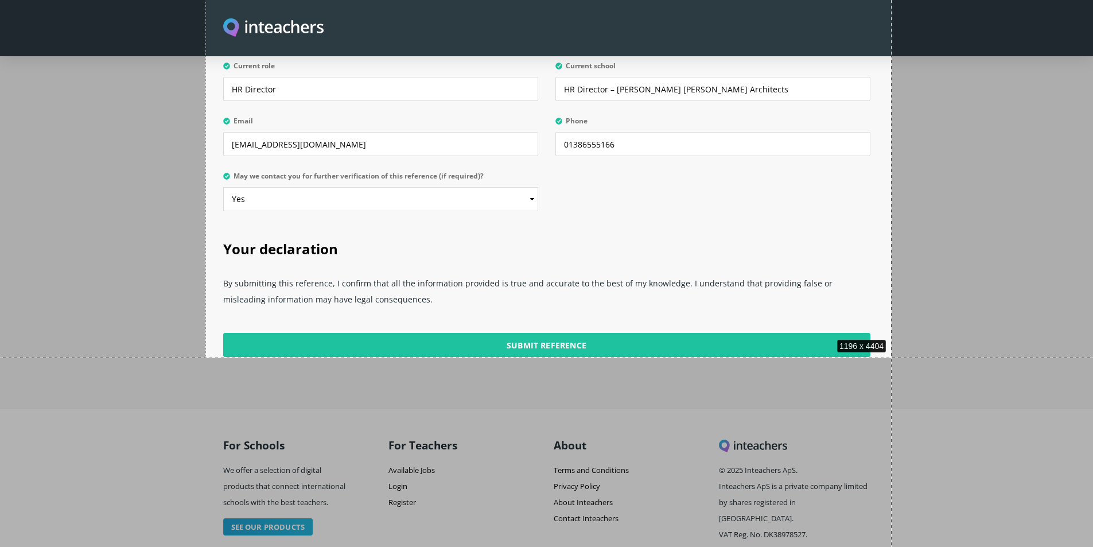
drag, startPoint x: 212, startPoint y: 263, endPoint x: 891, endPoint y: 357, distance: 685.7
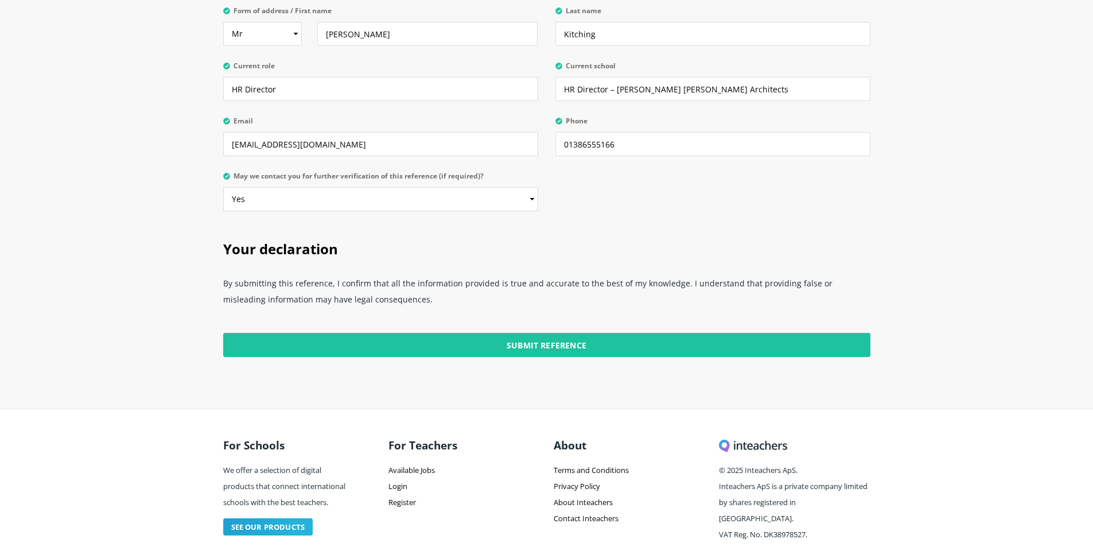
scroll to position [344, 0]
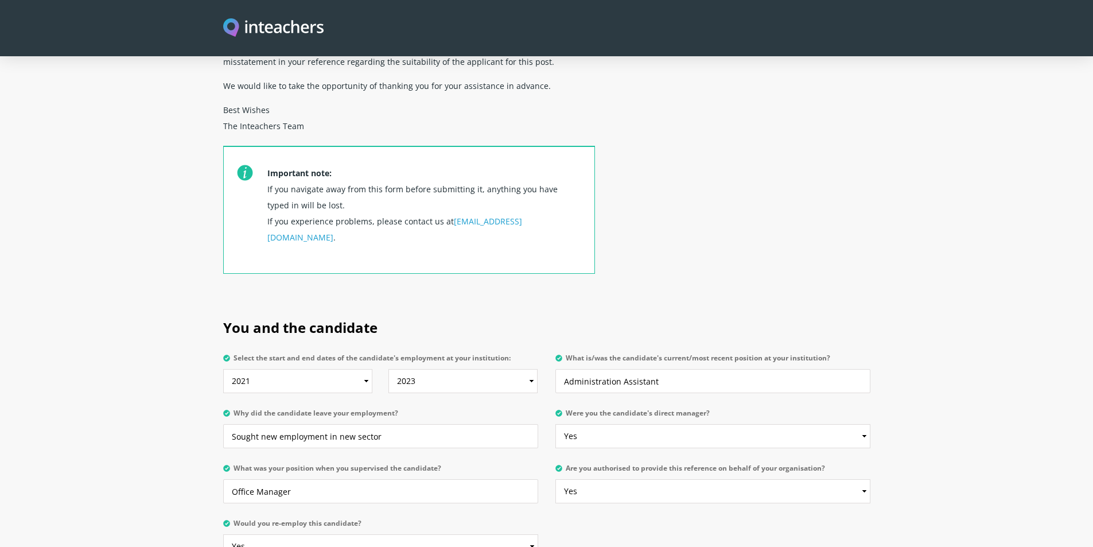
click at [178, 301] on section "You and the candidate Select the start and end dates of the candidate's employm…" at bounding box center [546, 435] width 1093 height 268
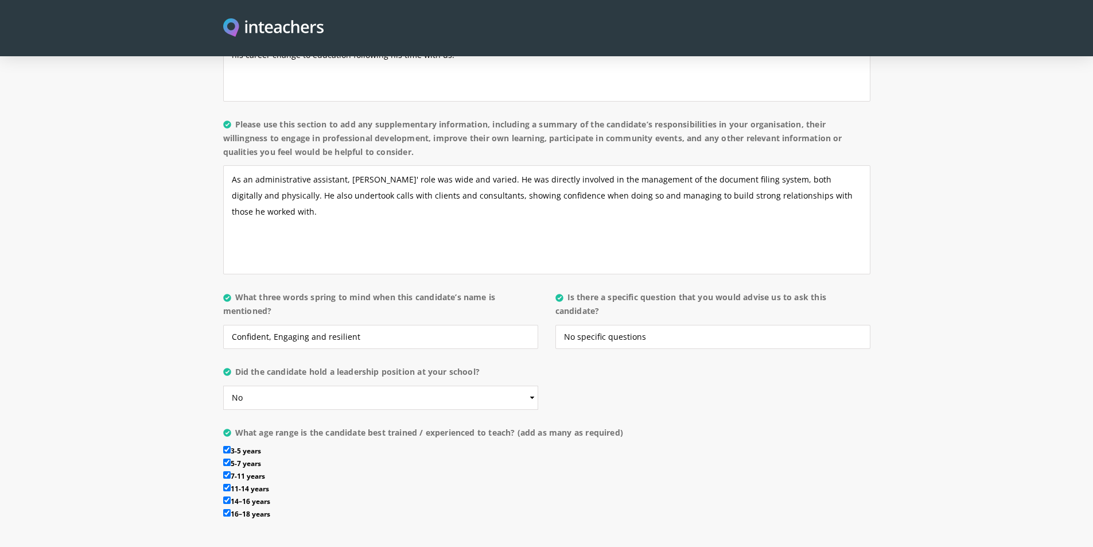
scroll to position [1033, 0]
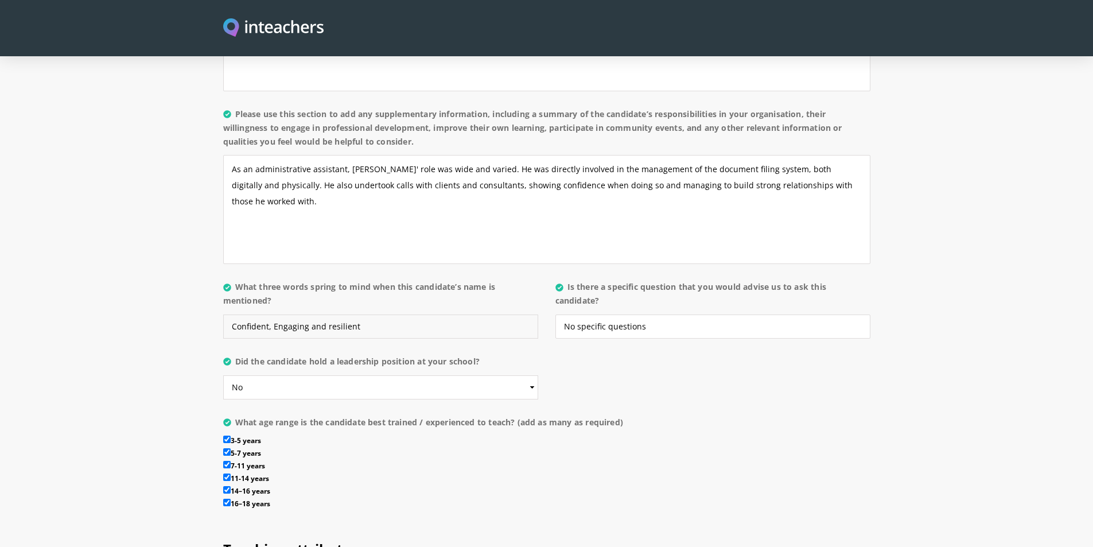
click at [273, 314] on input "Confident, Engaging and resilient" at bounding box center [380, 326] width 315 height 24
type input "Confident, engaging and resilient"
click at [1002, 149] on section "About the candidate Please use this free text section to provide details regard…" at bounding box center [546, 201] width 1093 height 641
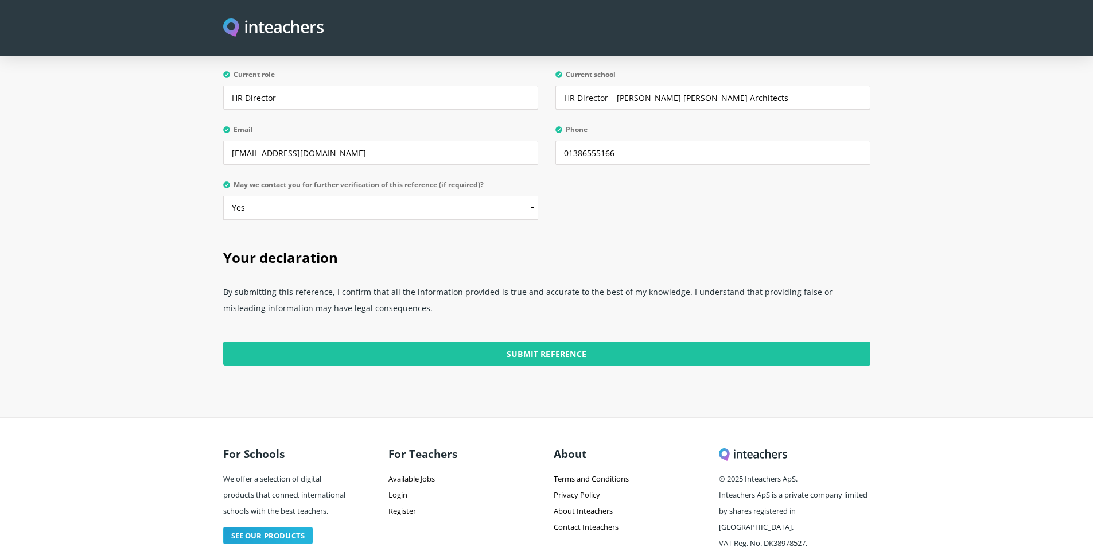
scroll to position [2777, 0]
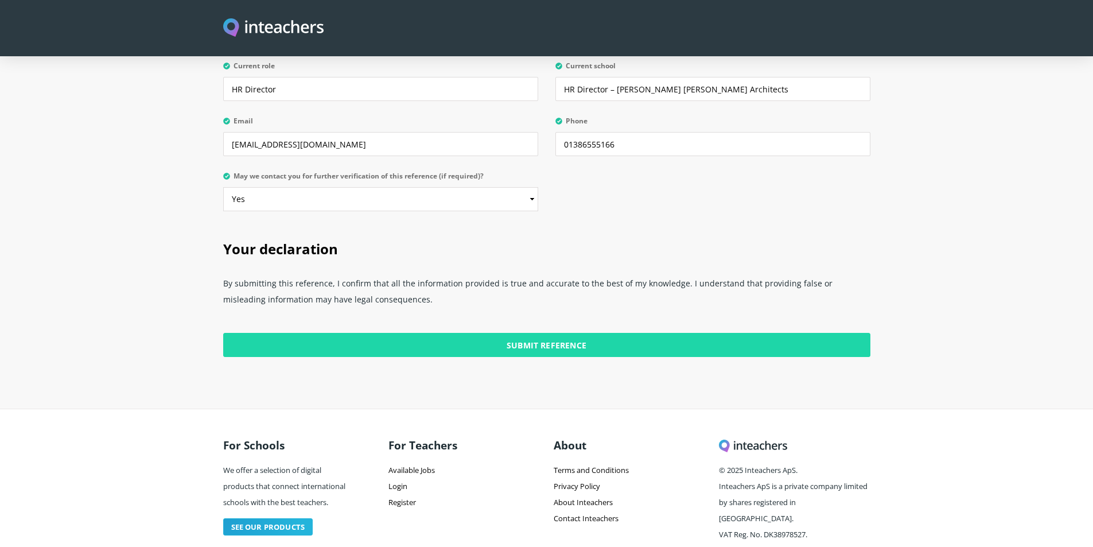
click at [575, 333] on input "Submit Reference" at bounding box center [546, 345] width 647 height 24
